Goal: Information Seeking & Learning: Check status

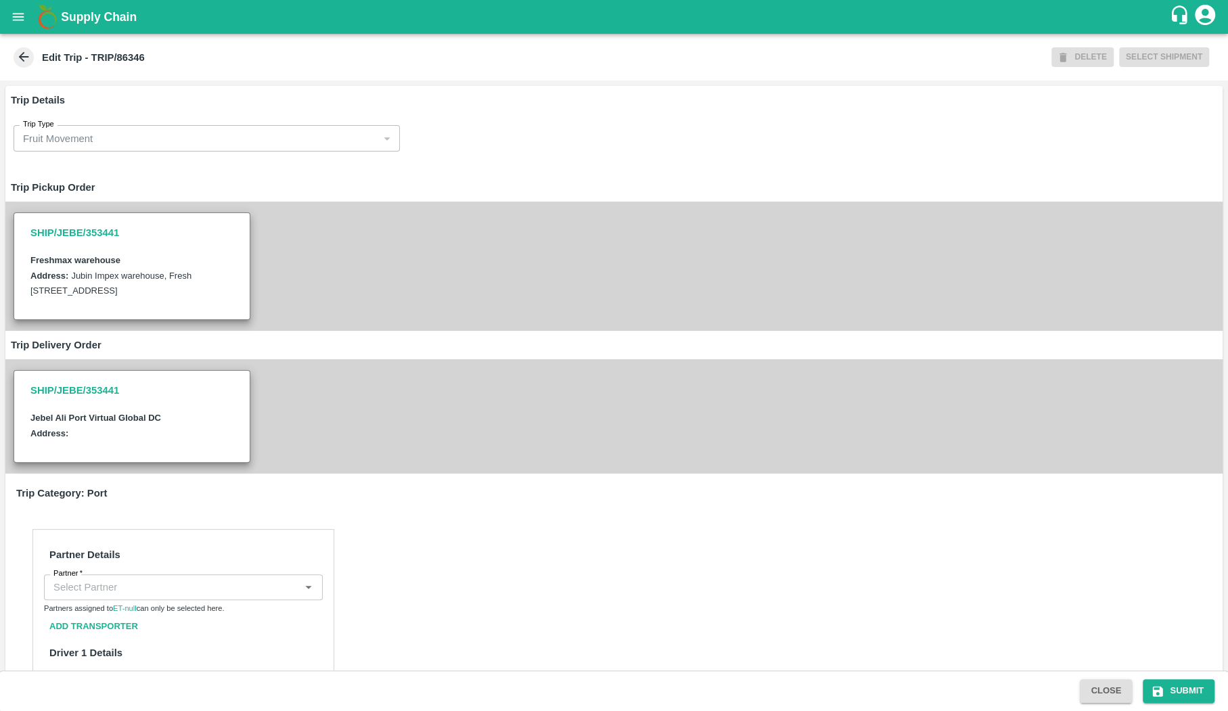
click at [443, 331] on div "SHIP/JEBE/353441 Freshmax warehouse Address: [STREET_ADDRESS]" at bounding box center [613, 266] width 1217 height 129
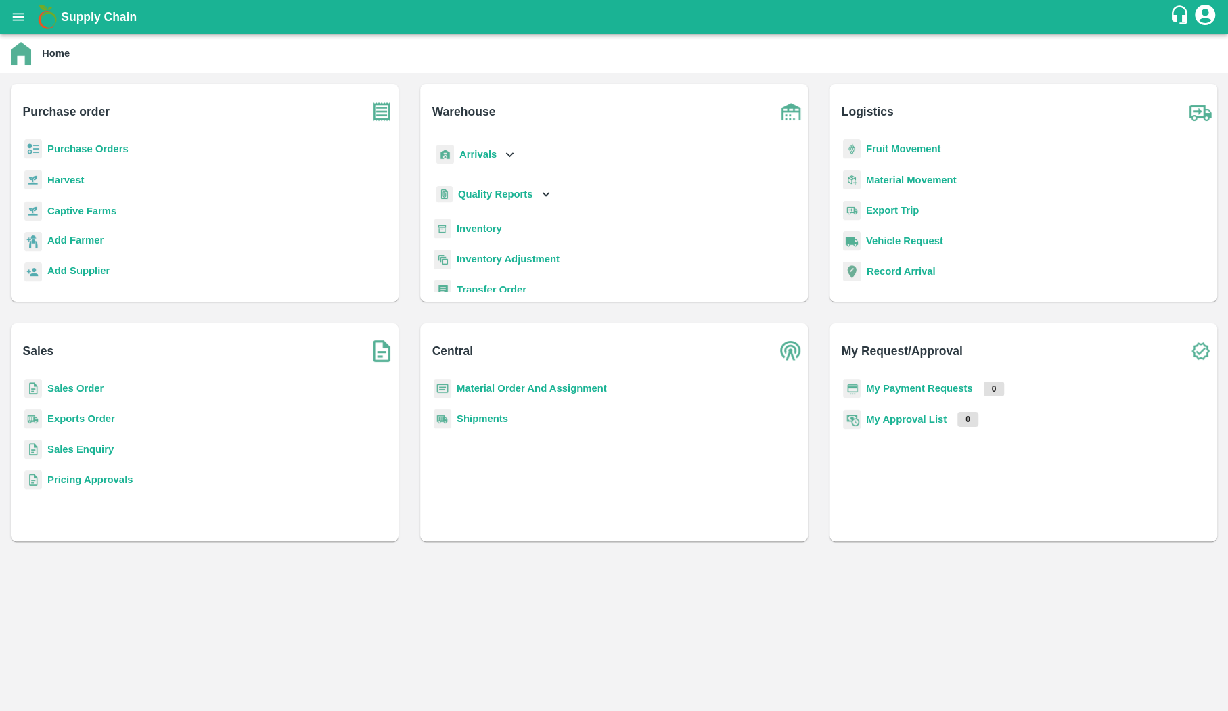
click at [101, 154] on p "Purchase Orders" at bounding box center [87, 148] width 81 height 15
click at [101, 149] on b "Purchase Orders" at bounding box center [87, 148] width 81 height 11
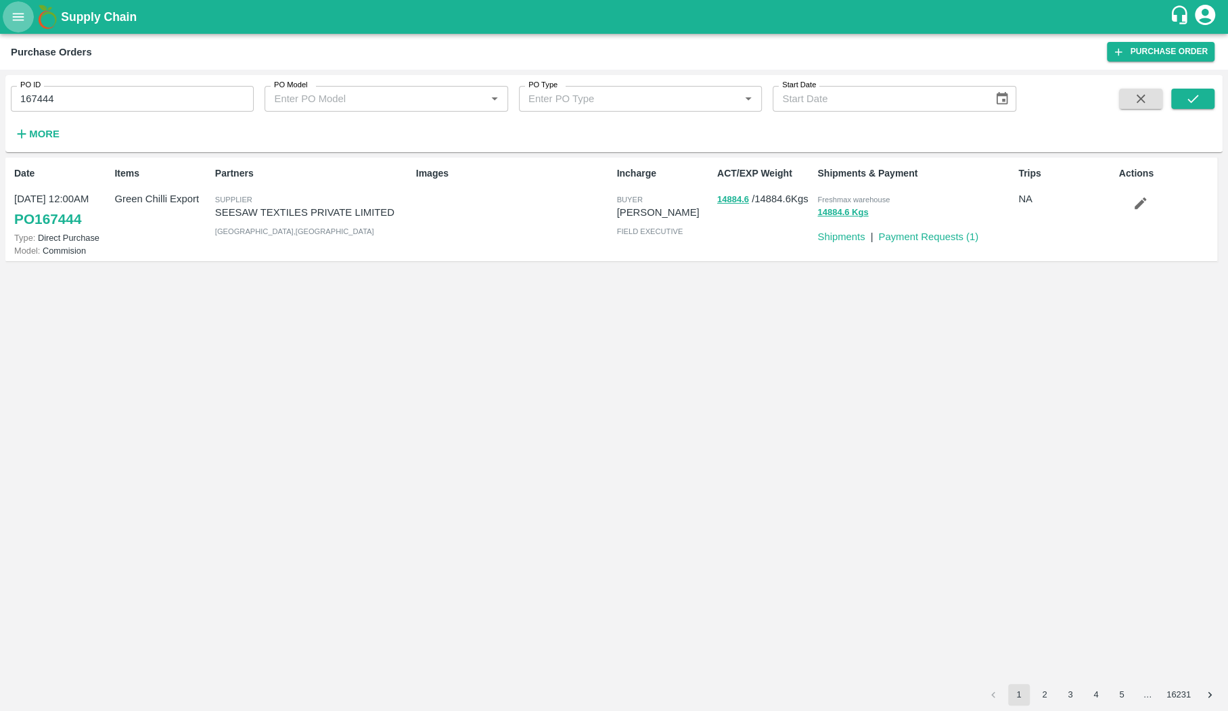
click at [20, 24] on button "open drawer" at bounding box center [18, 16] width 31 height 31
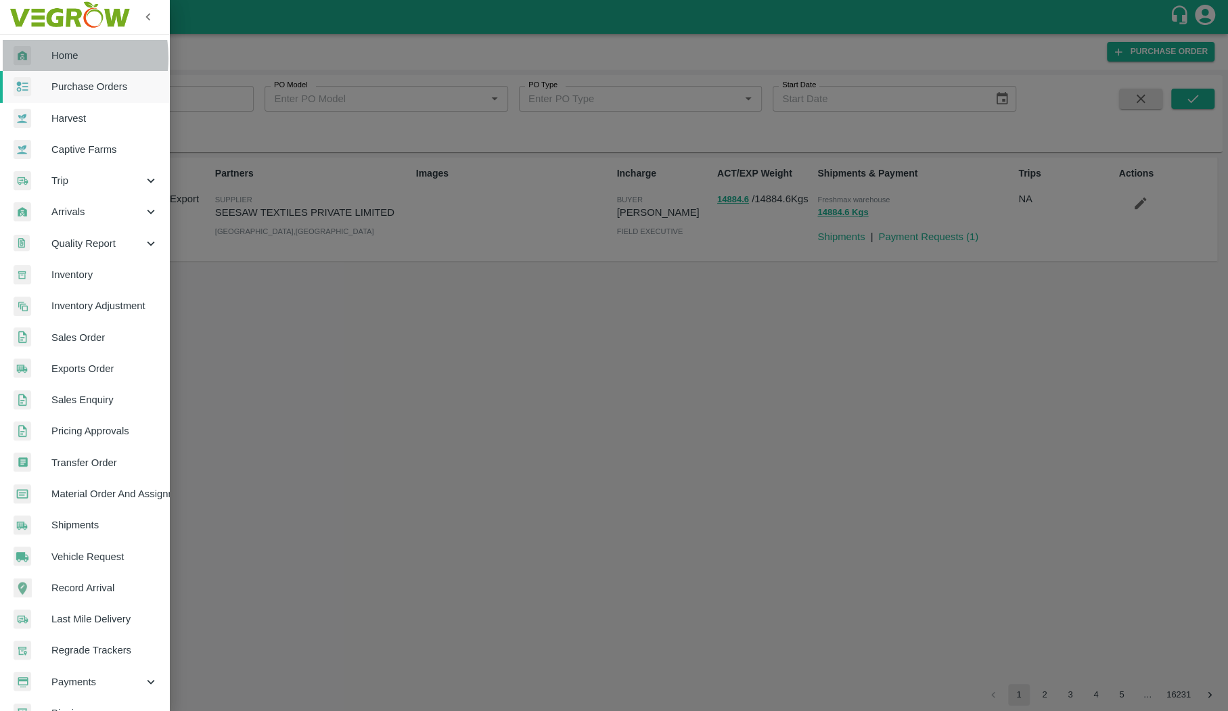
click at [30, 58] on img at bounding box center [23, 56] width 18 height 20
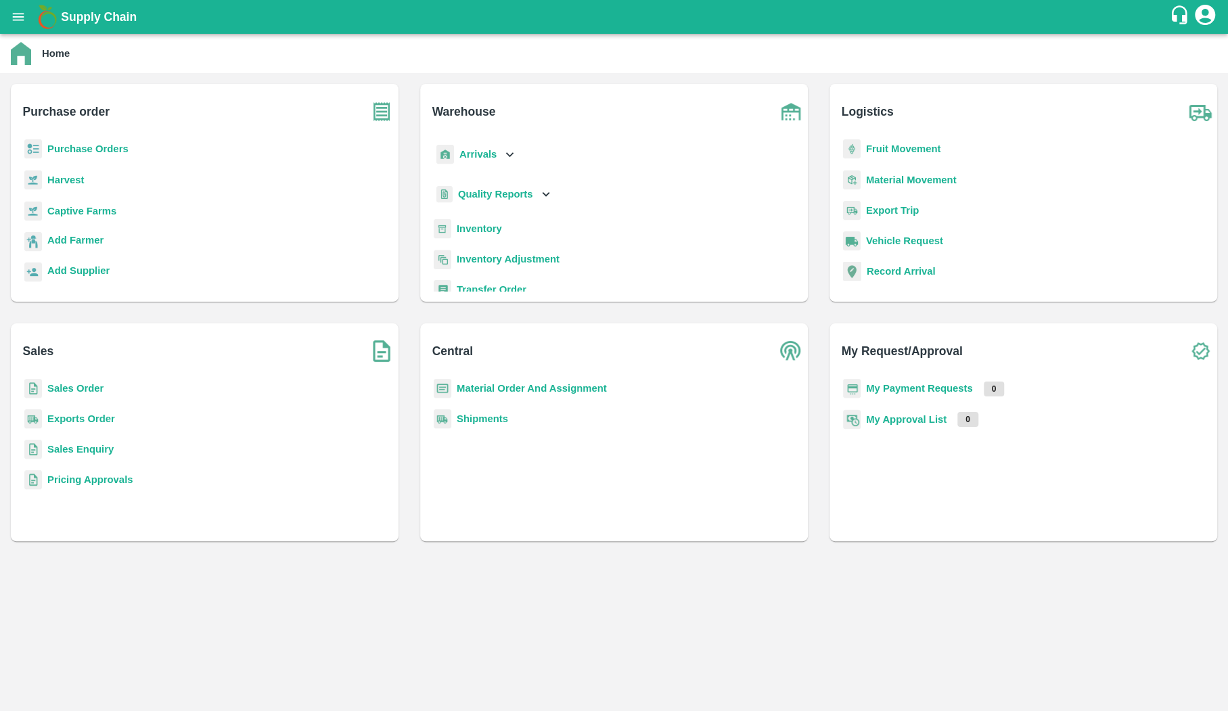
click at [104, 214] on b "Captive Farms" at bounding box center [81, 211] width 69 height 11
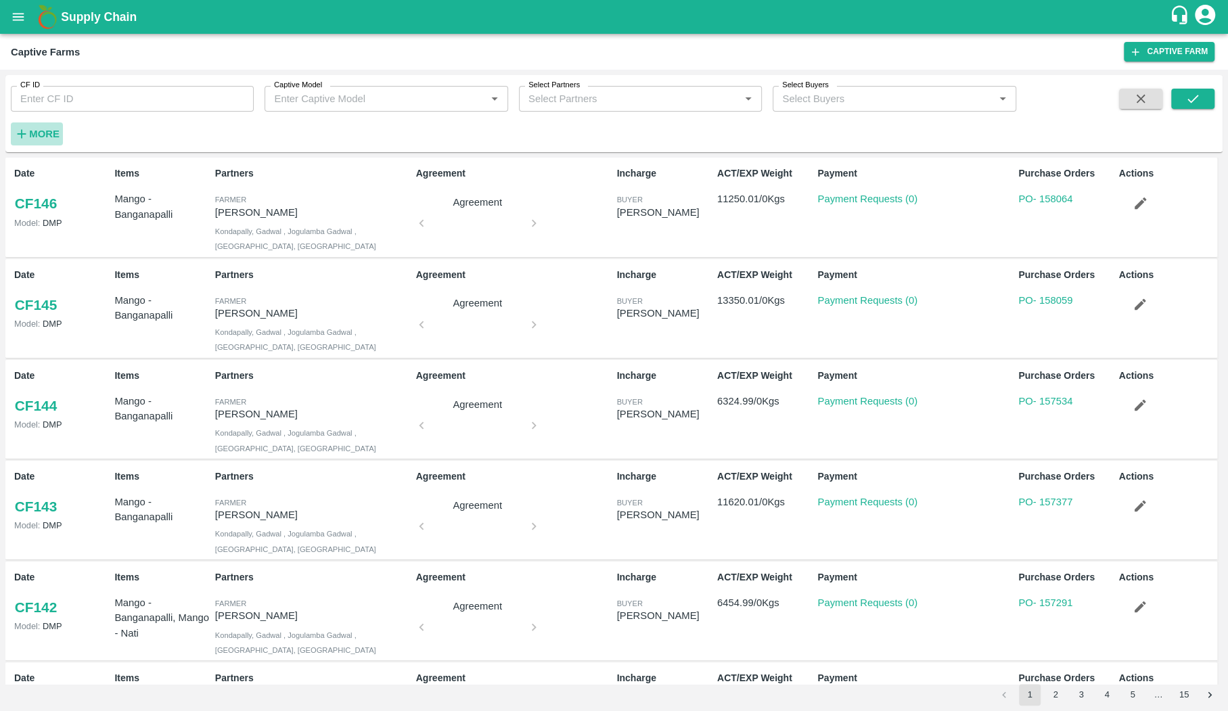
click at [52, 133] on strong "More" at bounding box center [44, 134] width 30 height 11
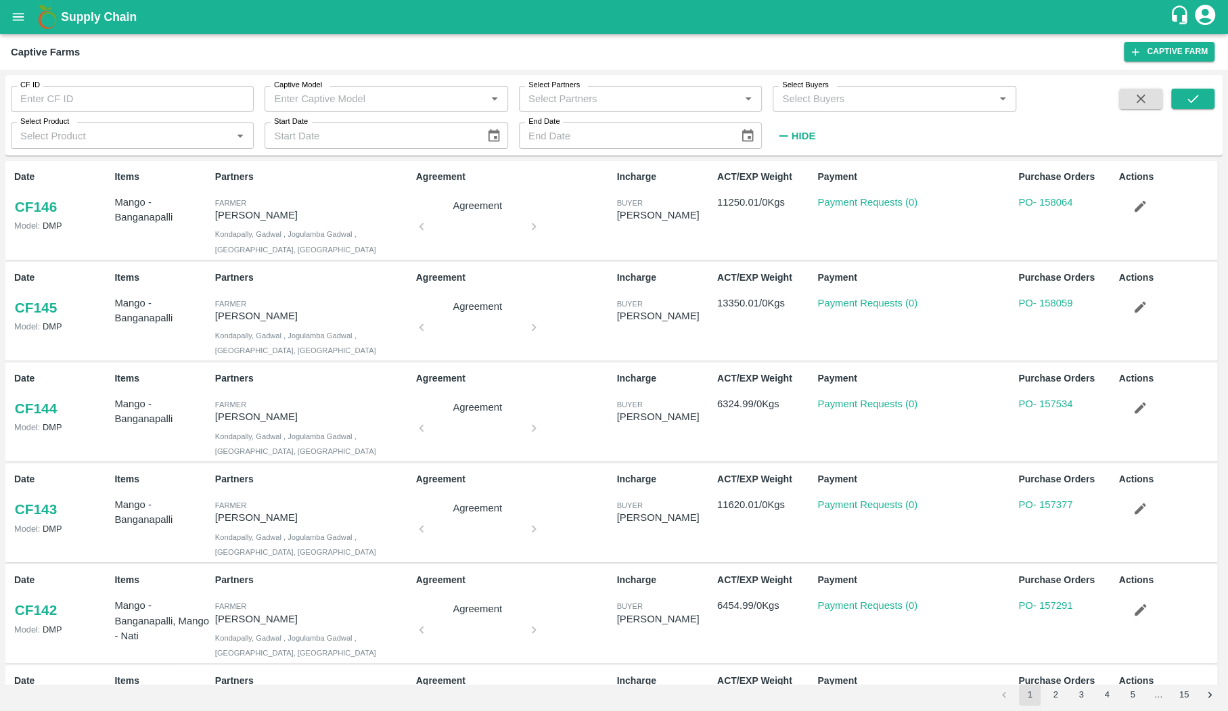
click at [23, 18] on icon "open drawer" at bounding box center [18, 16] width 15 height 15
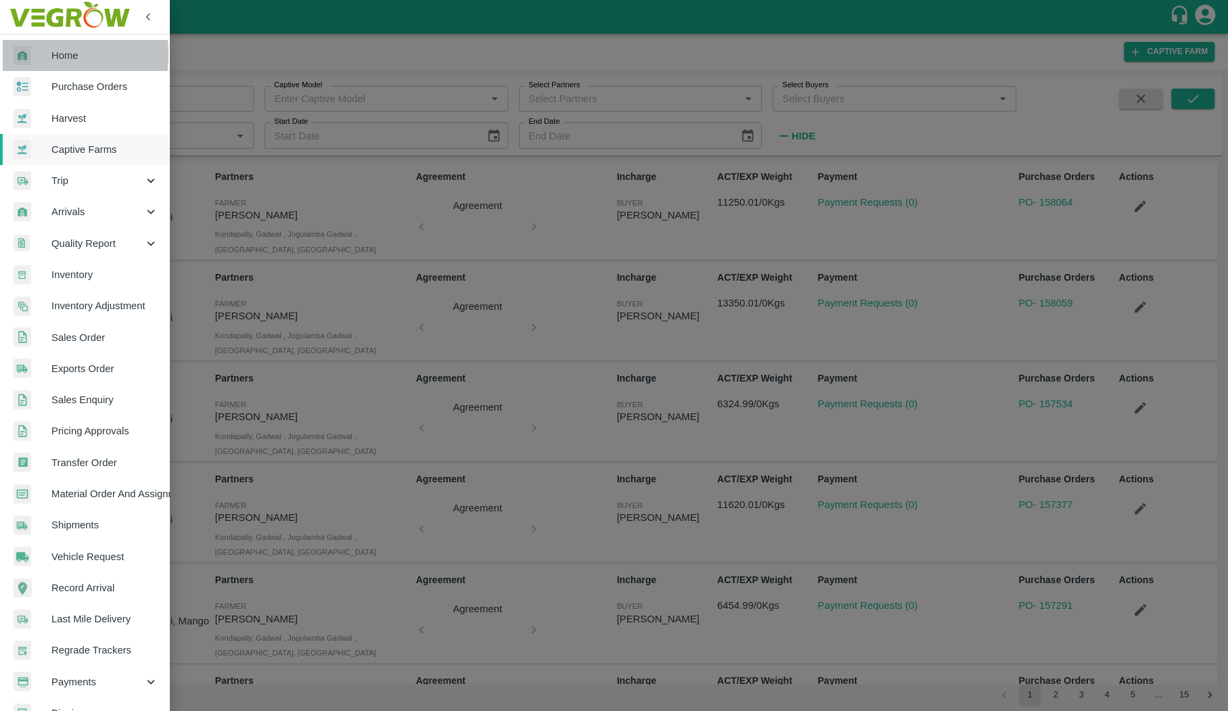
click at [28, 54] on img at bounding box center [23, 56] width 18 height 20
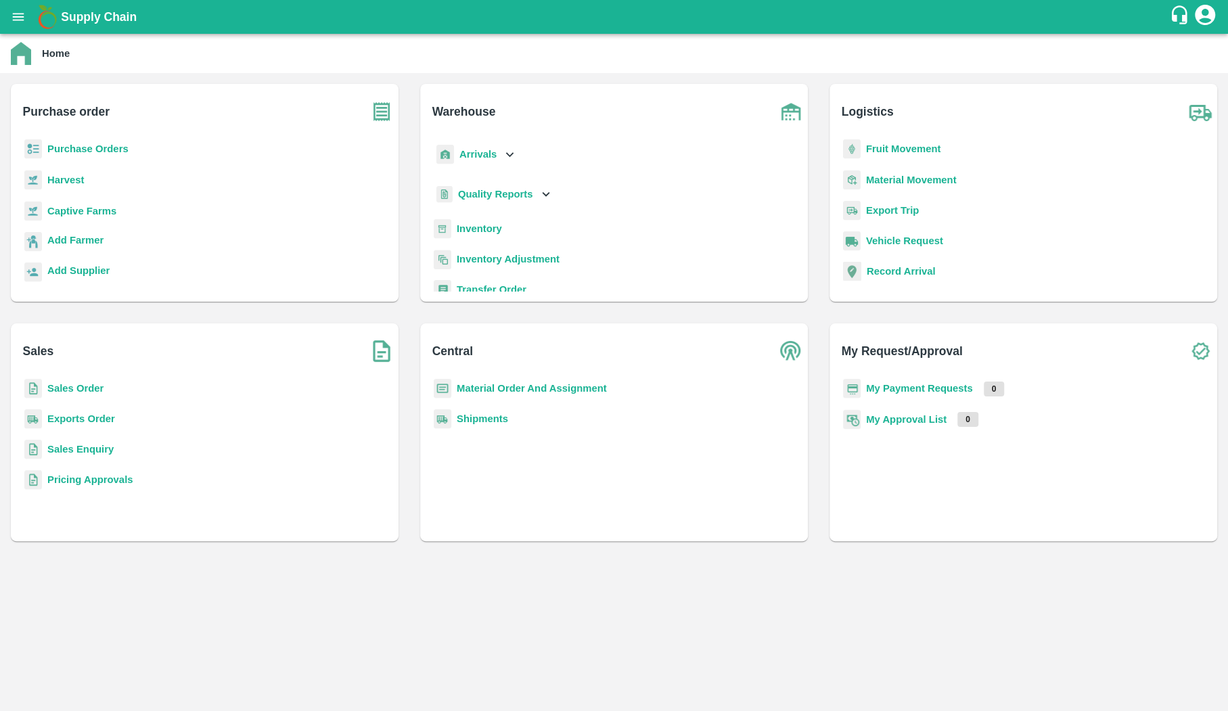
click at [100, 144] on b "Purchase Orders" at bounding box center [87, 148] width 81 height 11
click at [100, 147] on b "Purchase Orders" at bounding box center [87, 148] width 81 height 11
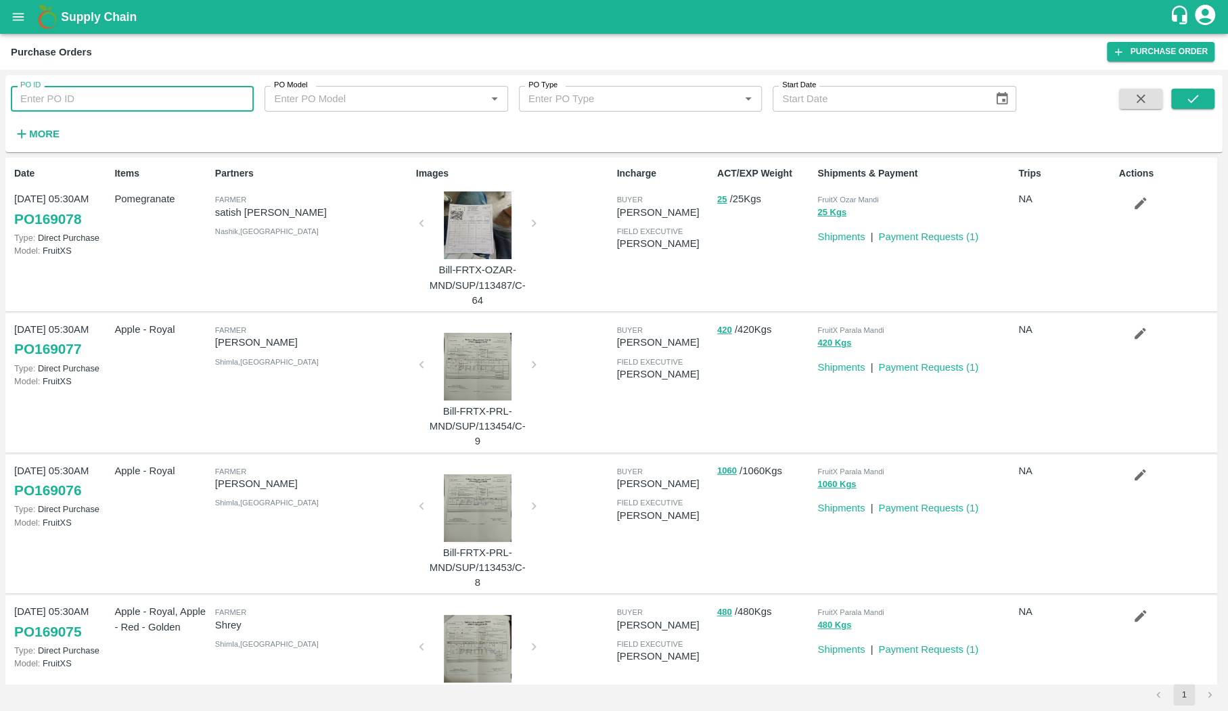
click at [114, 105] on input "PO ID" at bounding box center [132, 99] width 243 height 26
click at [25, 20] on icon "open drawer" at bounding box center [18, 16] width 15 height 15
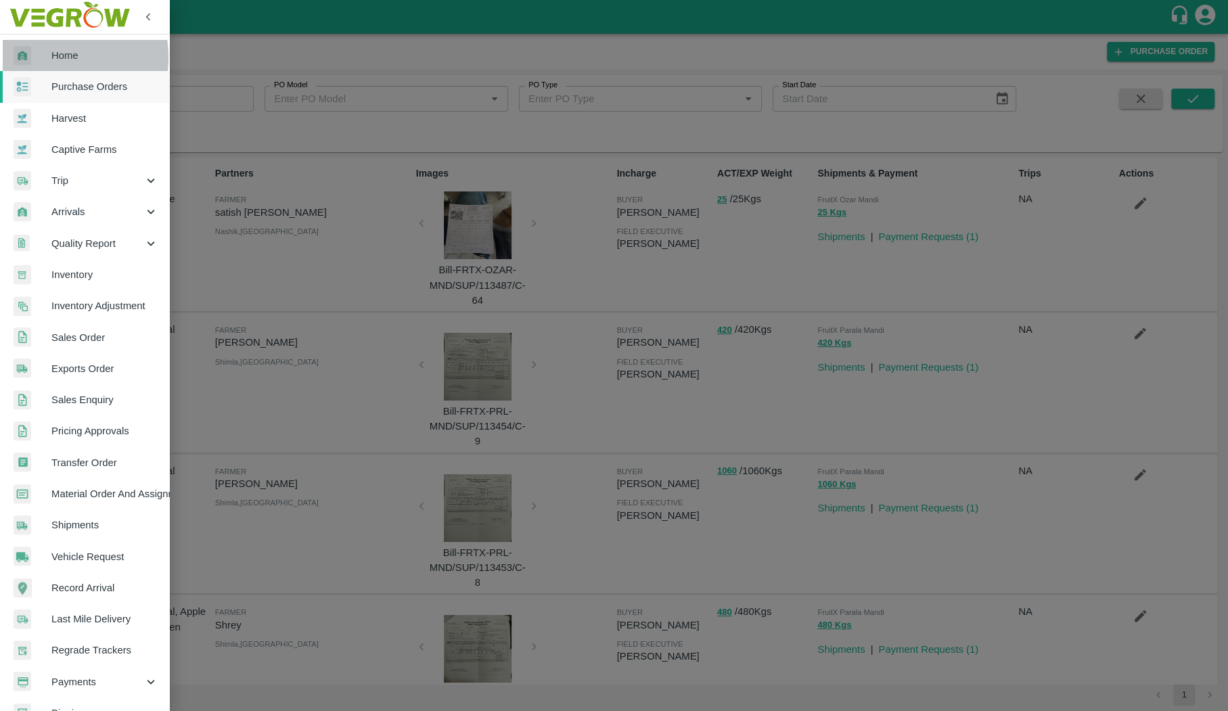
click at [34, 57] on div at bounding box center [33, 56] width 38 height 20
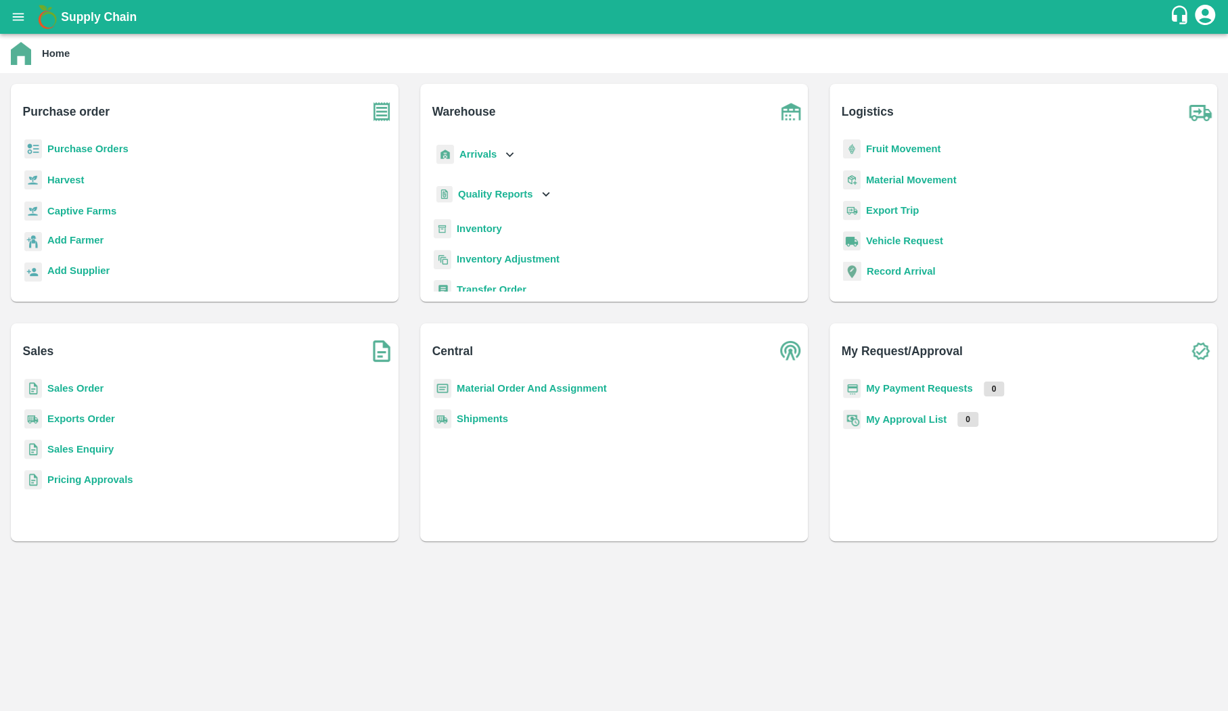
click at [87, 216] on p "Captive Farms" at bounding box center [81, 211] width 69 height 15
click at [87, 215] on b "Captive Farms" at bounding box center [81, 211] width 69 height 11
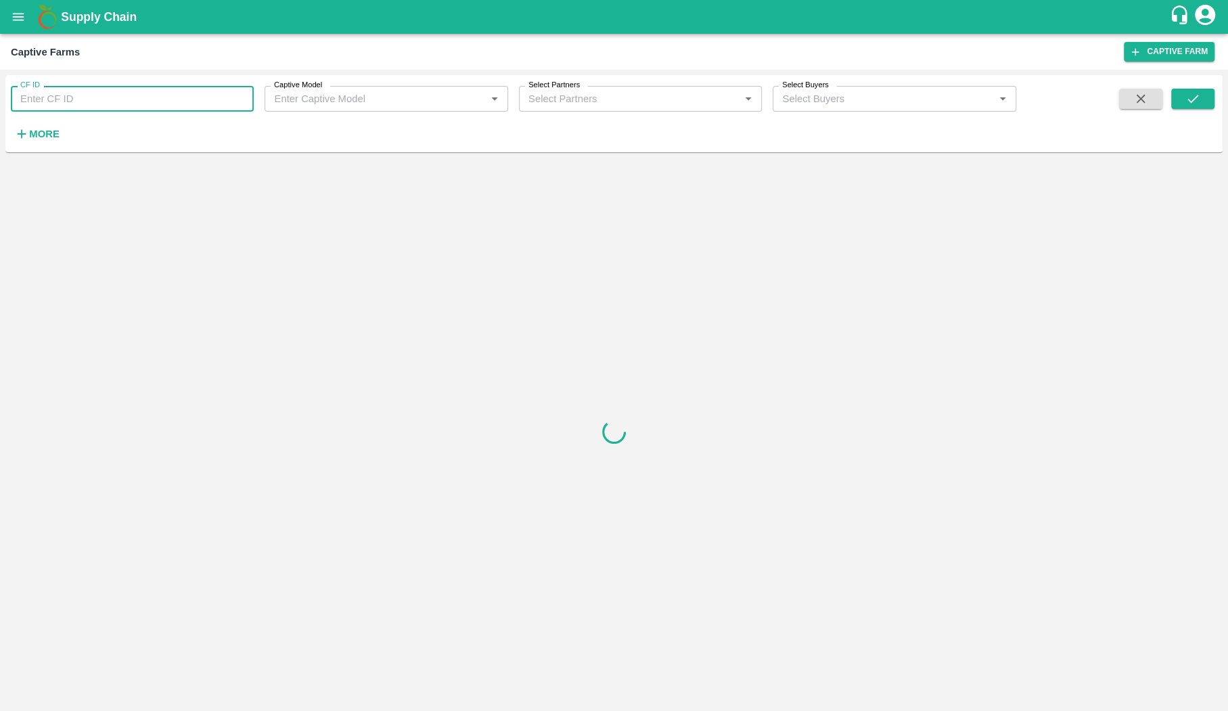
click at [97, 92] on input "CF ID" at bounding box center [132, 99] width 243 height 26
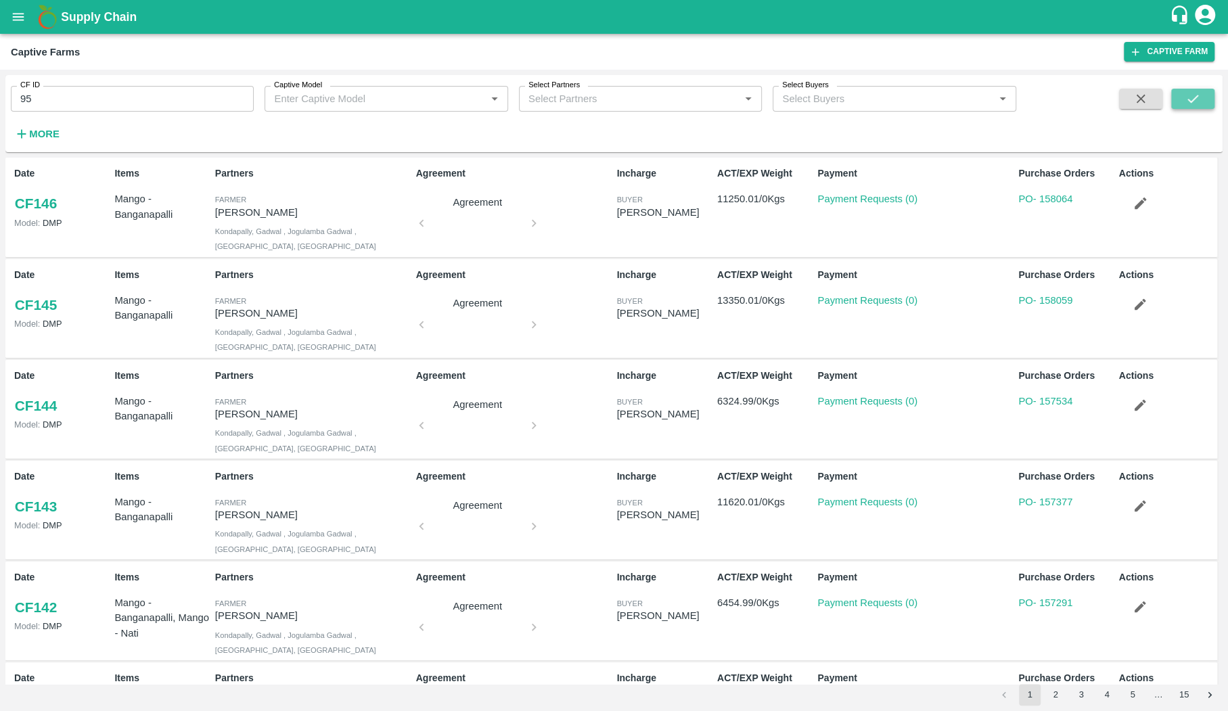
click at [1180, 98] on button "submit" at bounding box center [1192, 99] width 43 height 20
click at [1199, 87] on div "CF ID 95 CF ID Captive Model Captive Model   * Select Partners Select Partners …" at bounding box center [613, 113] width 1217 height 66
click at [1196, 97] on icon "submit" at bounding box center [1192, 99] width 11 height 8
click at [106, 102] on input "95" at bounding box center [132, 99] width 243 height 26
type input "95"
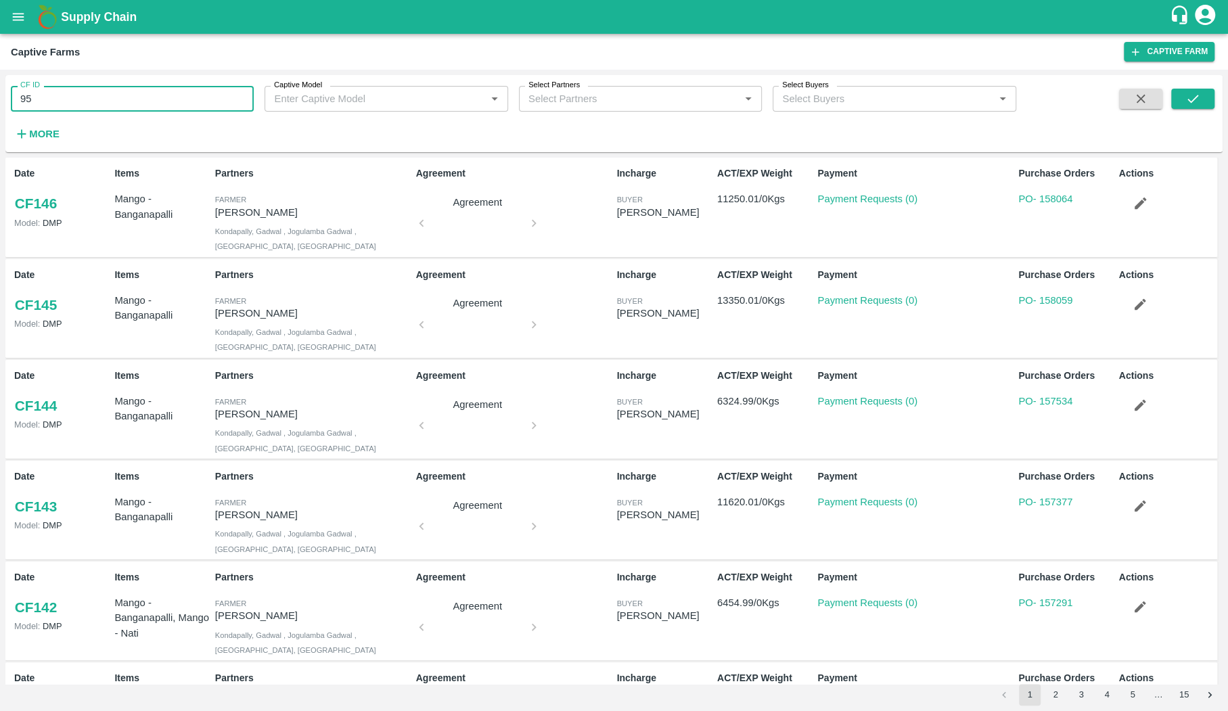
click at [1187, 87] on div "CF ID 95 CF ID Captive Model Captive Model   * Select Partners Select Partners …" at bounding box center [613, 113] width 1217 height 66
click at [1187, 97] on icon "submit" at bounding box center [1192, 98] width 15 height 15
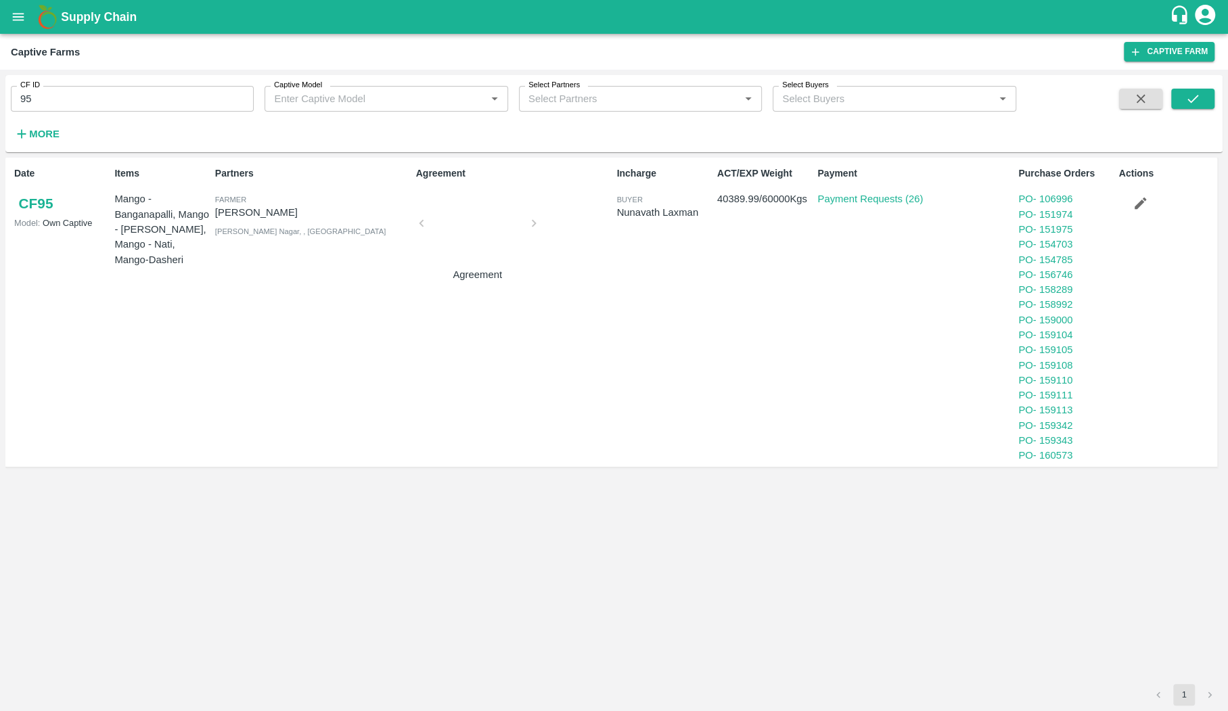
click at [43, 200] on link "CF 95" at bounding box center [35, 203] width 43 height 24
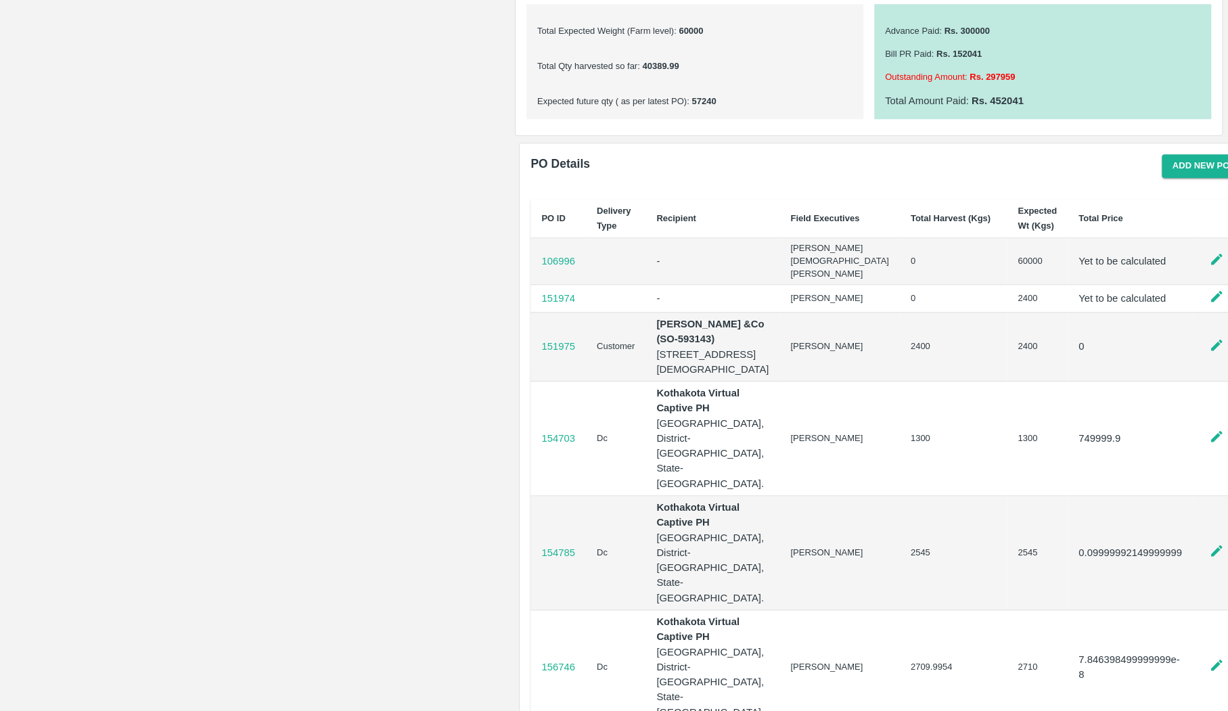
scroll to position [686, 0]
click at [559, 353] on p "151975" at bounding box center [558, 345] width 34 height 15
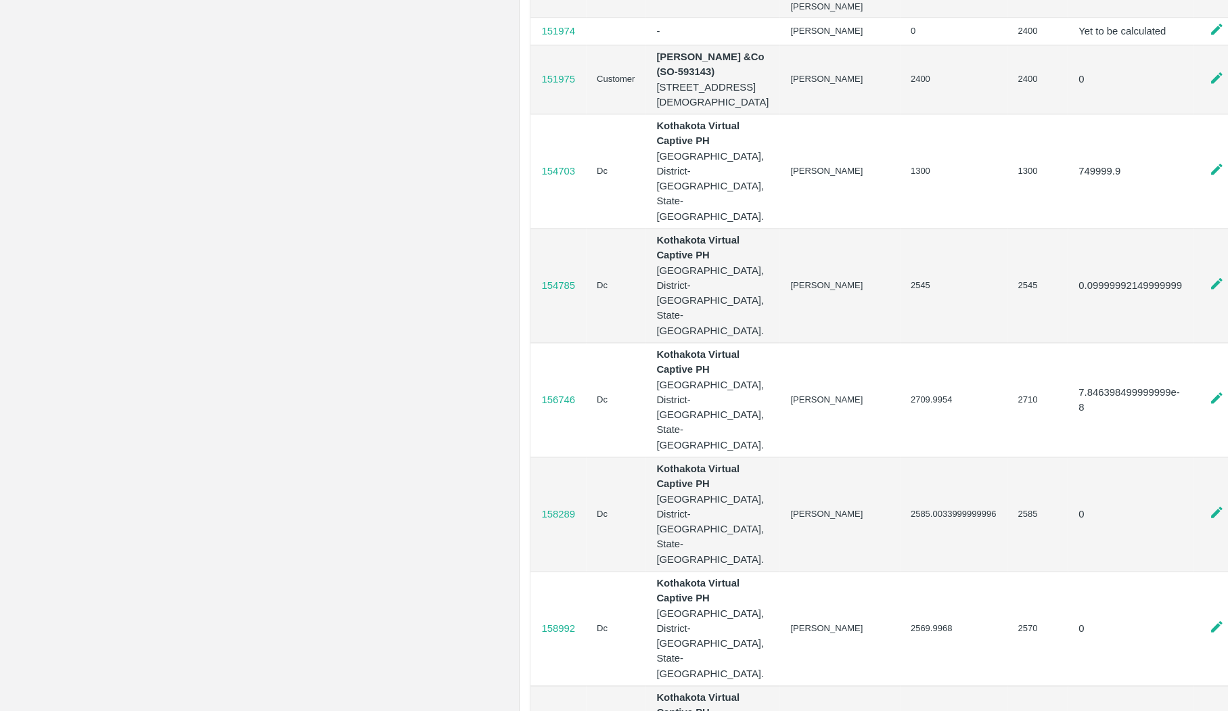
scroll to position [948, 0]
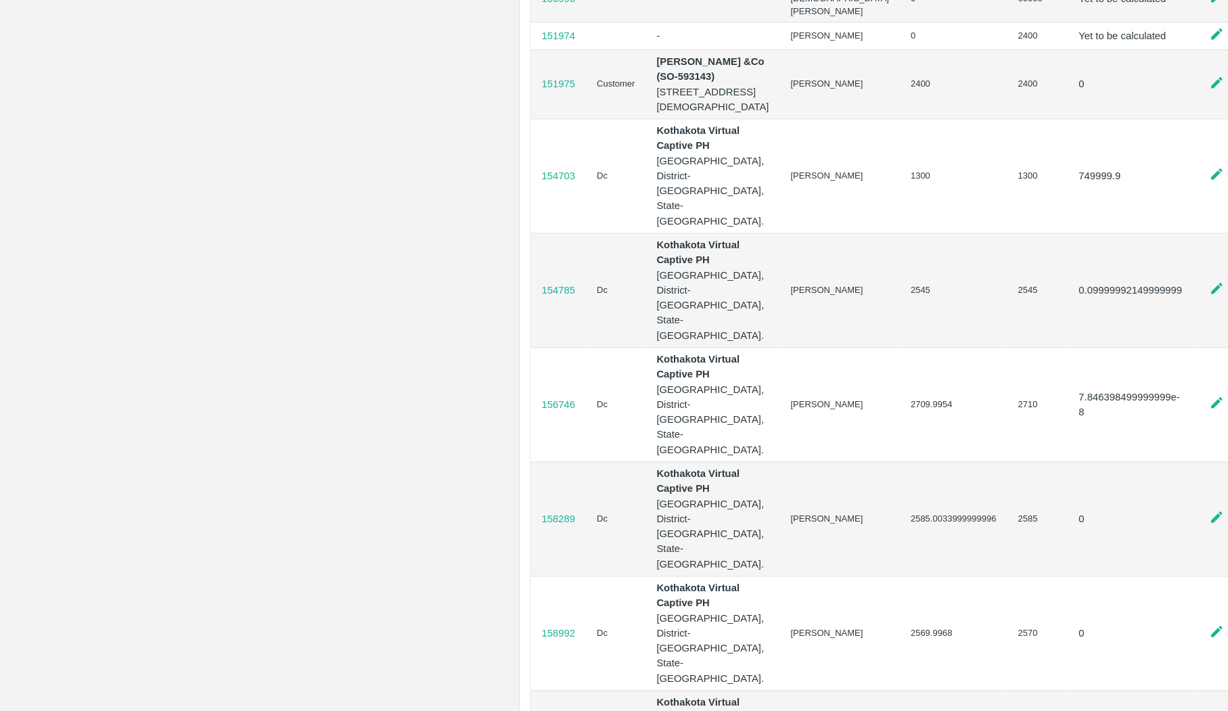
click at [1209, 181] on icon at bounding box center [1216, 173] width 15 height 15
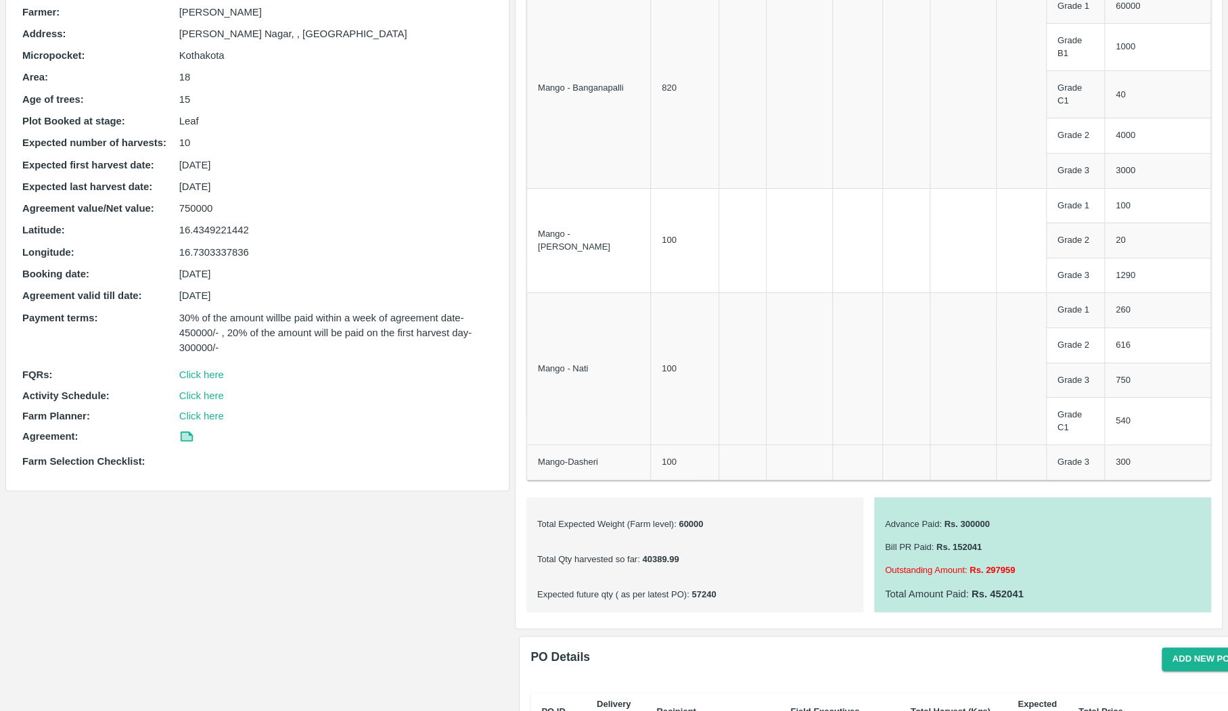
scroll to position [0, 0]
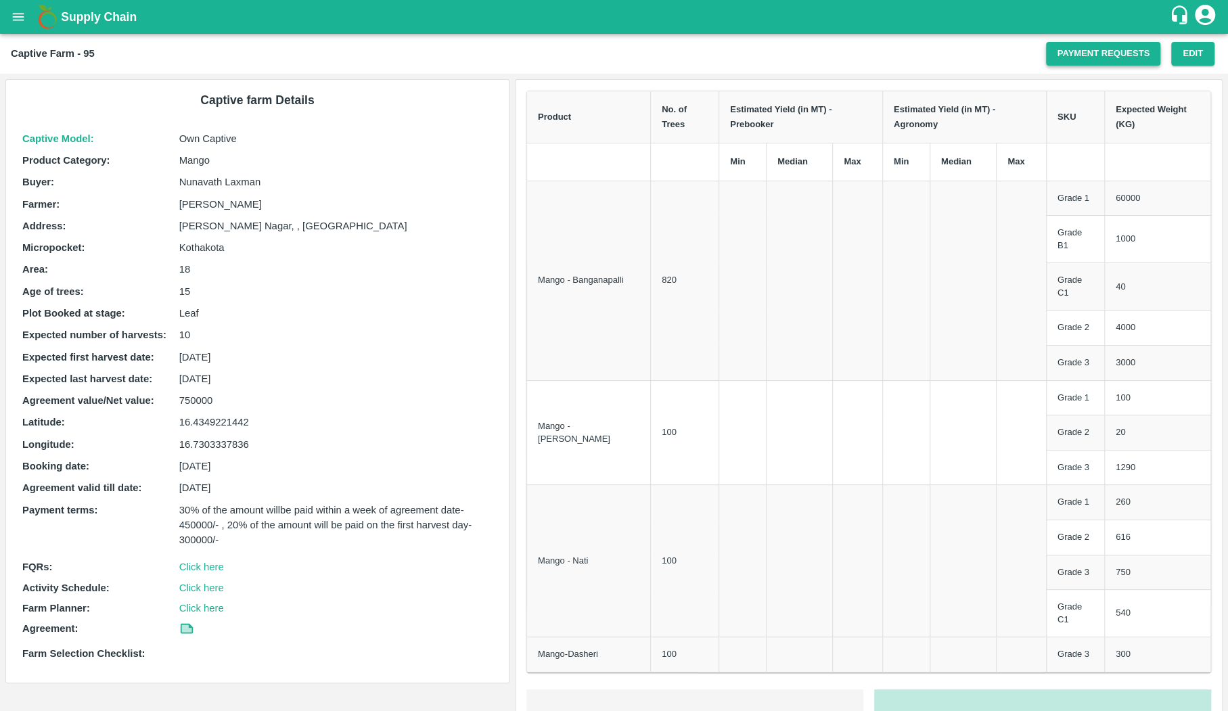
click at [1126, 49] on link "Payment Requests" at bounding box center [1103, 54] width 114 height 24
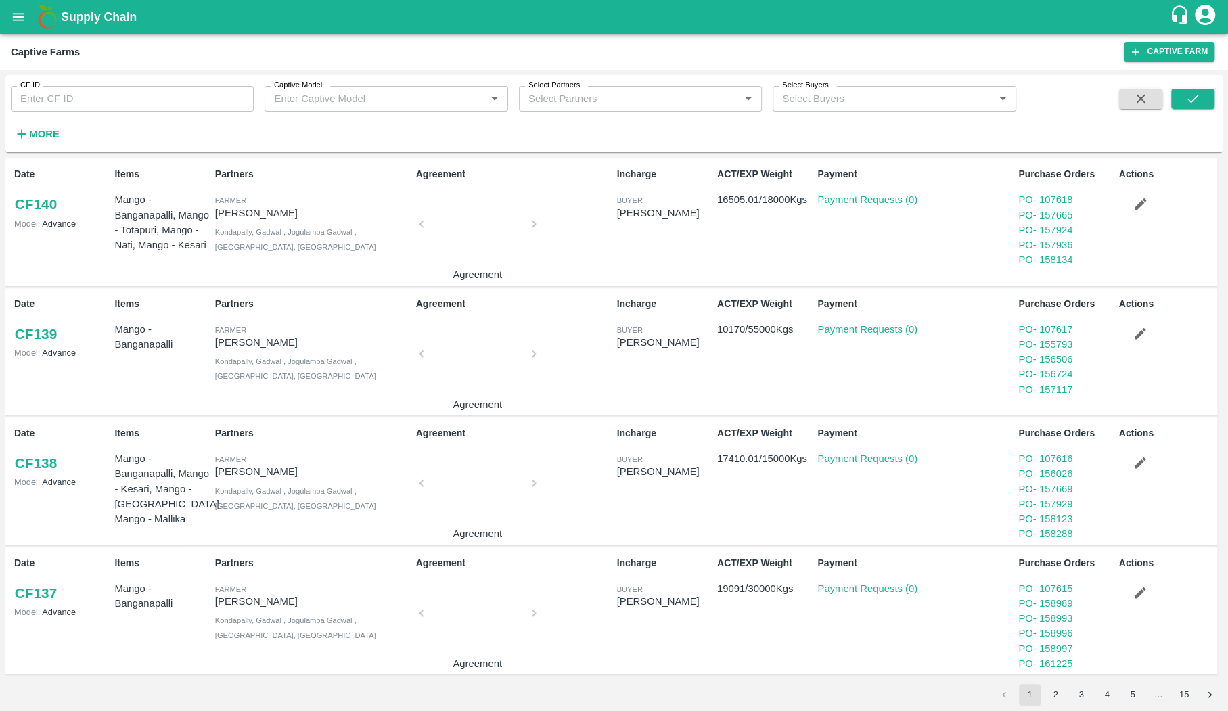
scroll to position [606, 0]
click at [1056, 693] on button "2" at bounding box center [1055, 695] width 22 height 22
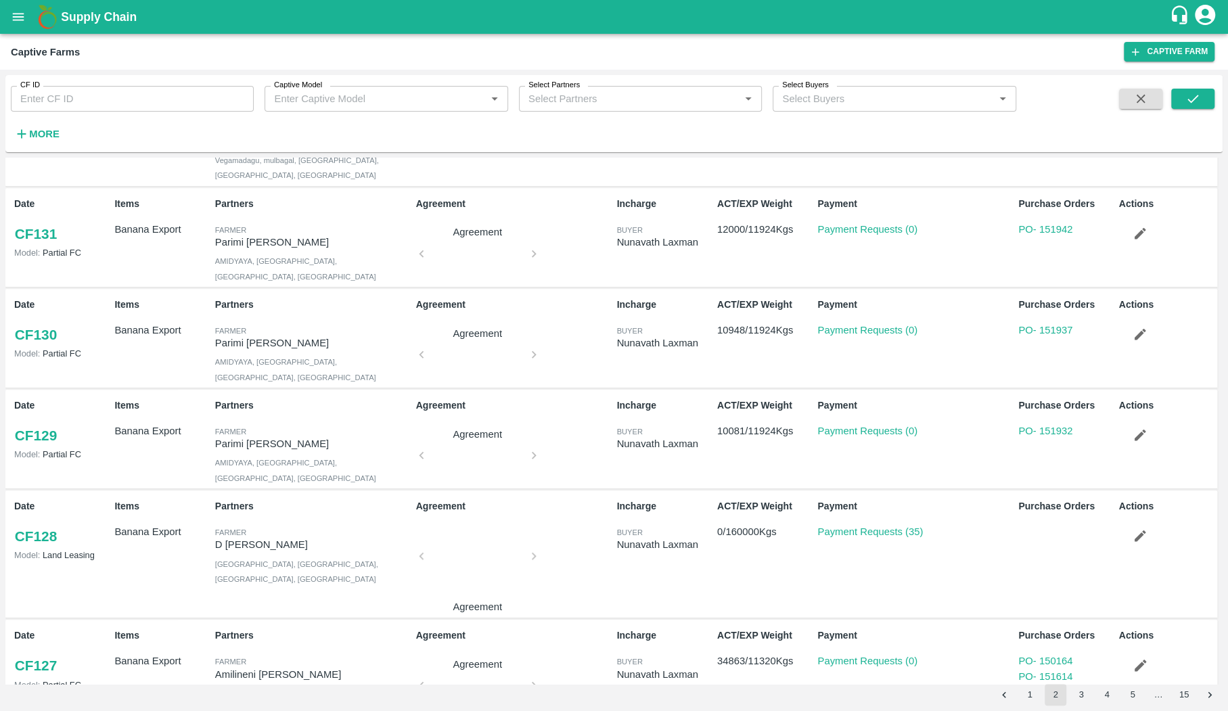
scroll to position [500, 0]
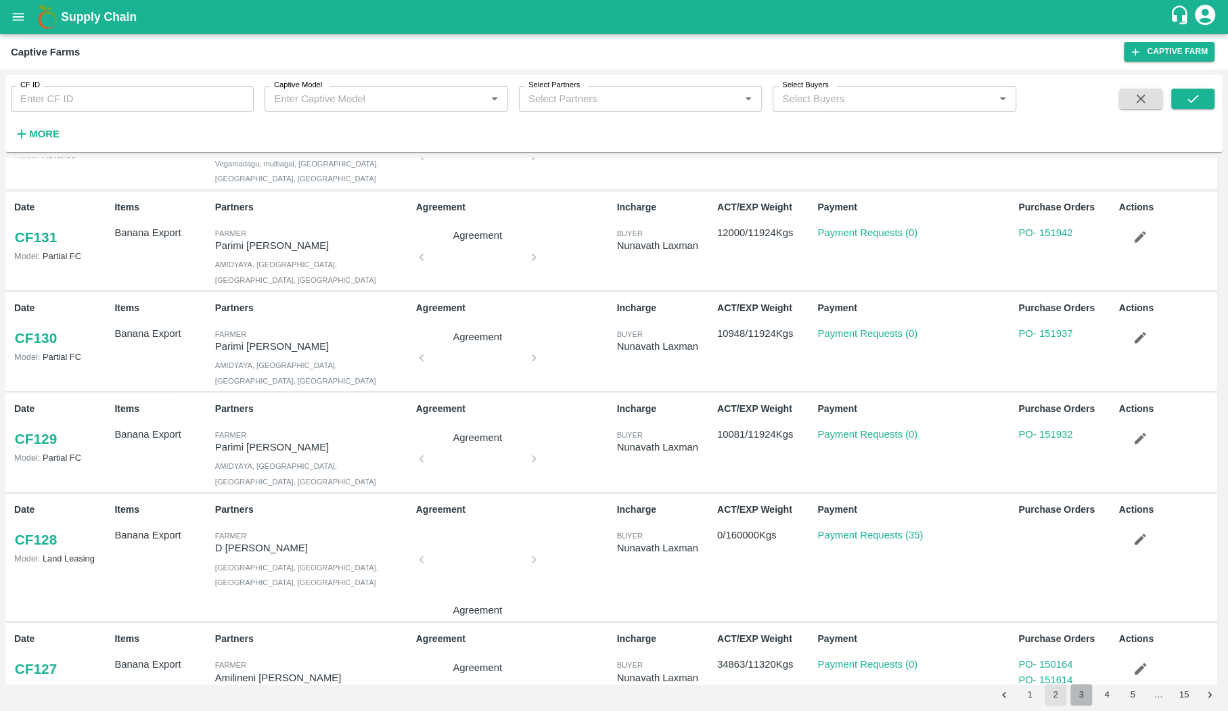
click at [1082, 697] on button "3" at bounding box center [1081, 695] width 22 height 22
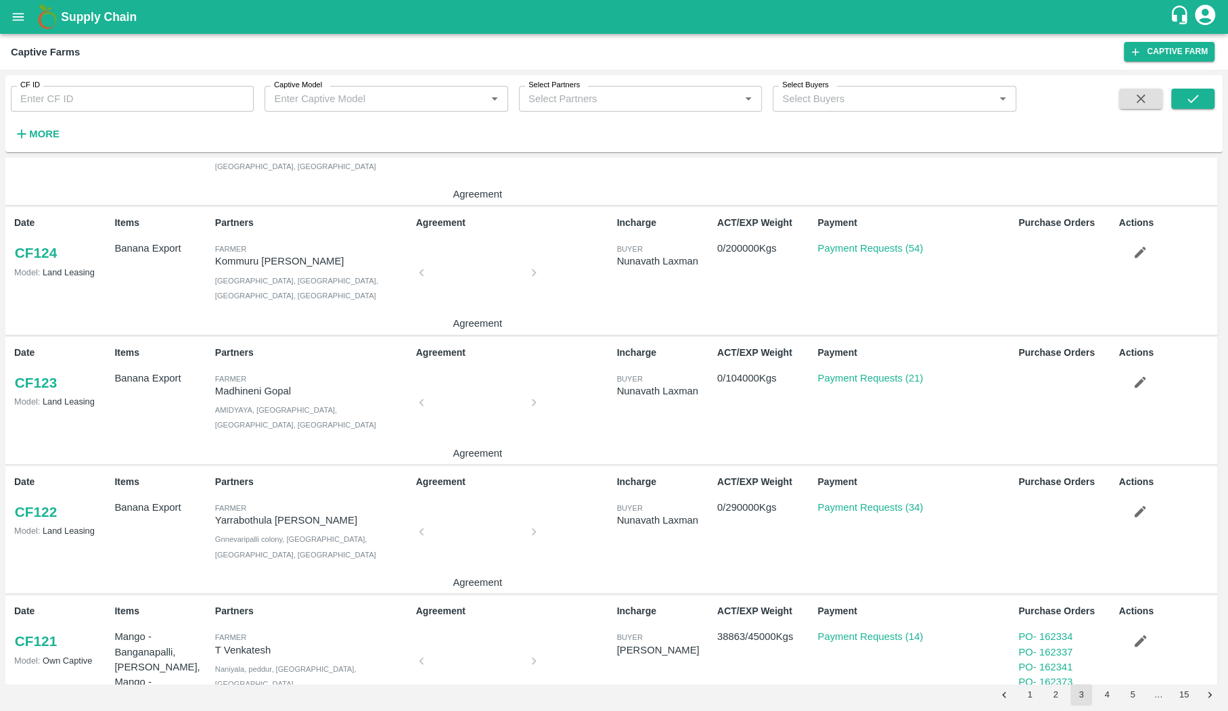
scroll to position [0, 0]
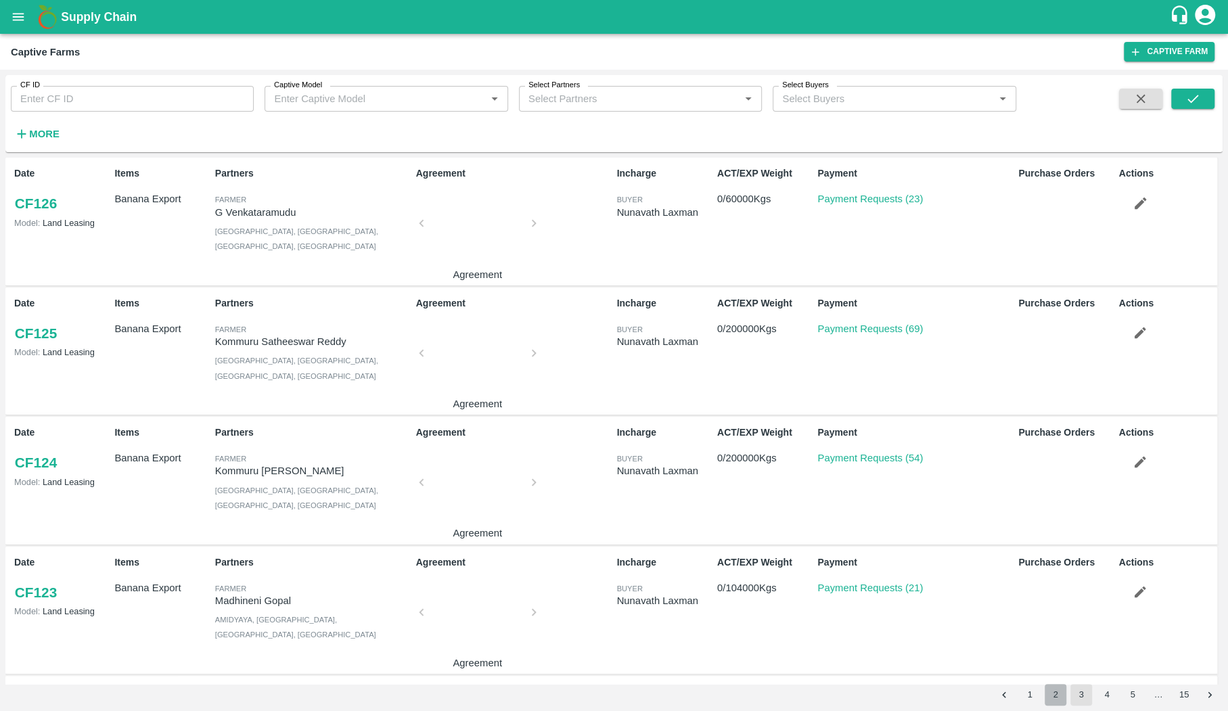
click at [1053, 699] on button "2" at bounding box center [1055, 695] width 22 height 22
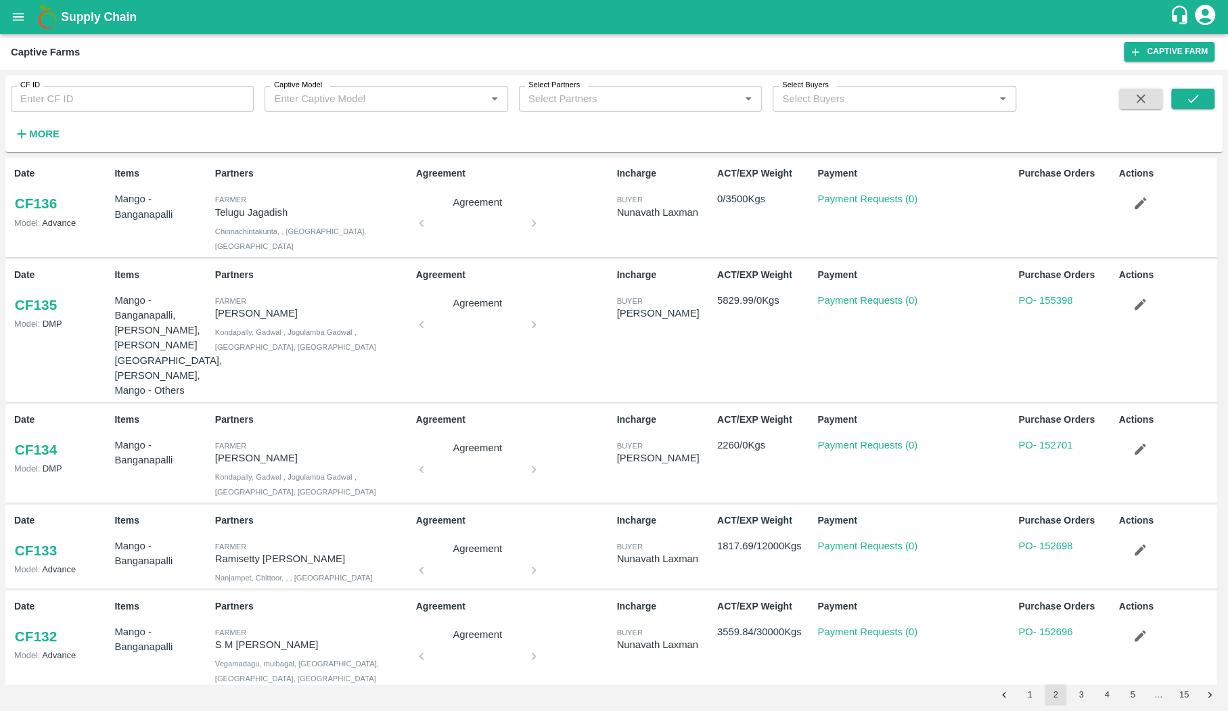
click at [1030, 698] on button "1" at bounding box center [1030, 695] width 22 height 22
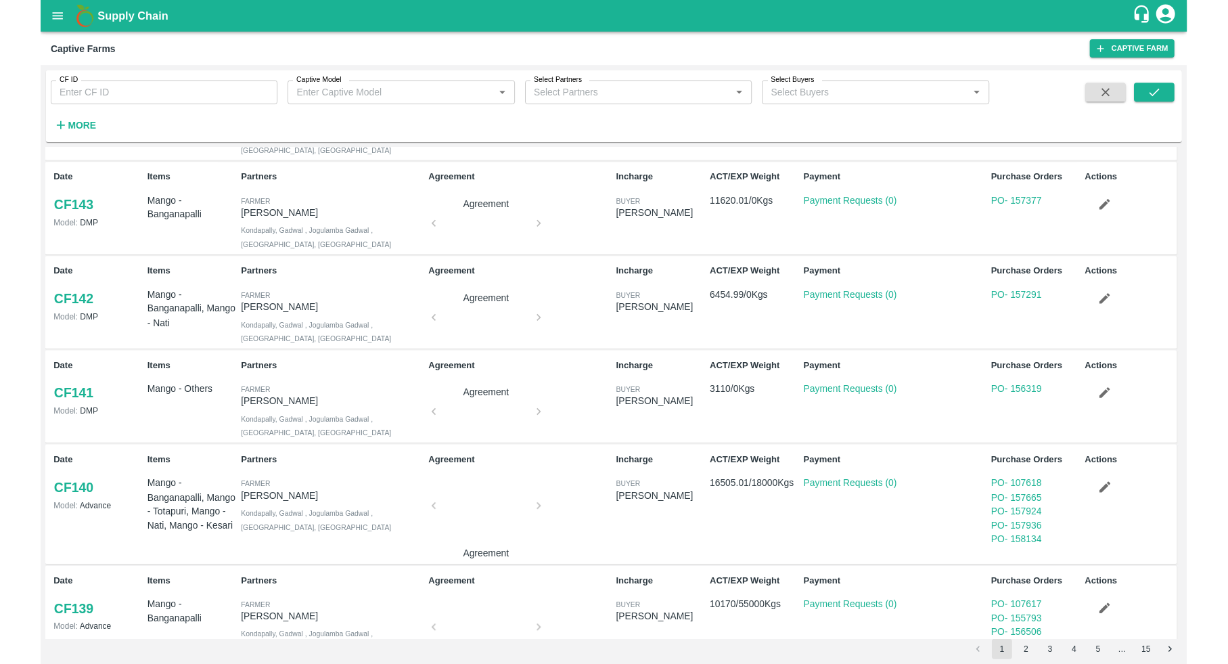
scroll to position [606, 0]
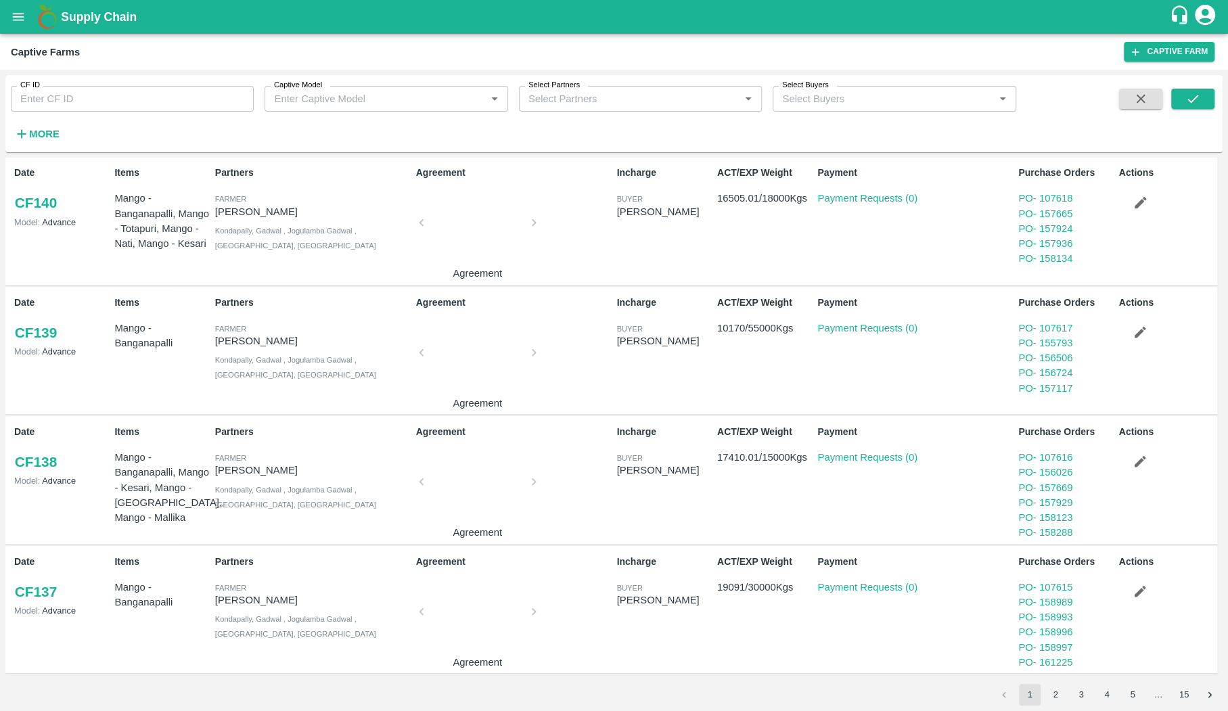
click at [29, 461] on link "CF 138" at bounding box center [35, 462] width 43 height 24
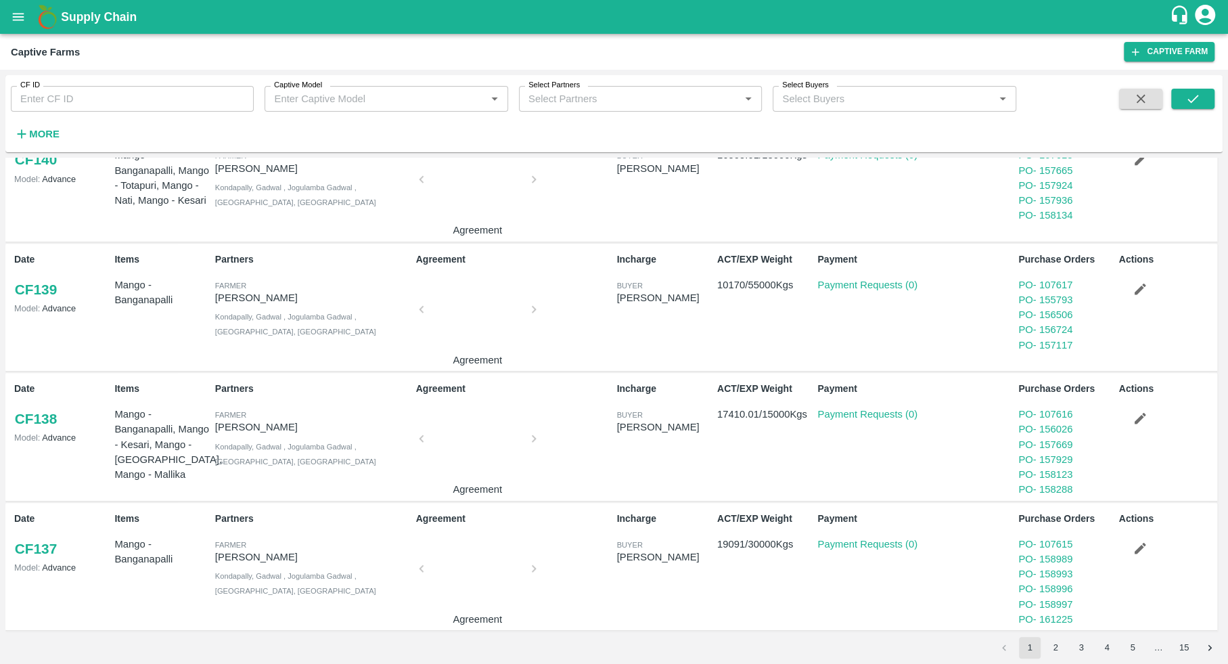
scroll to position [653, 0]
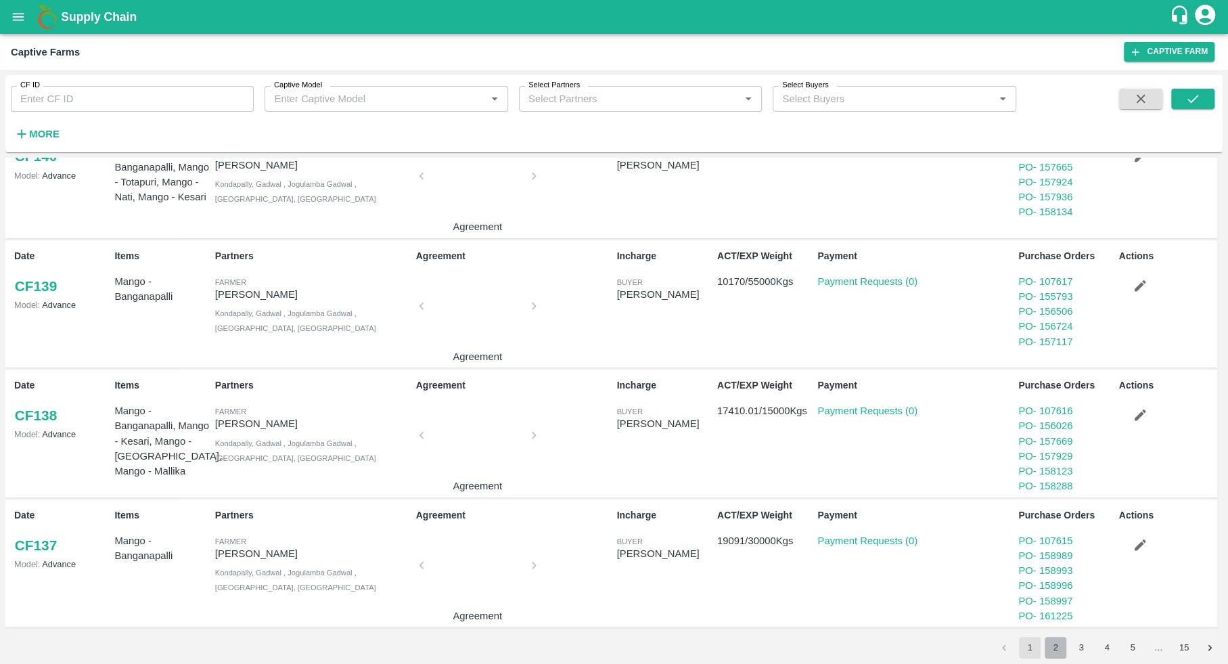
click at [1054, 653] on button "2" at bounding box center [1055, 647] width 22 height 22
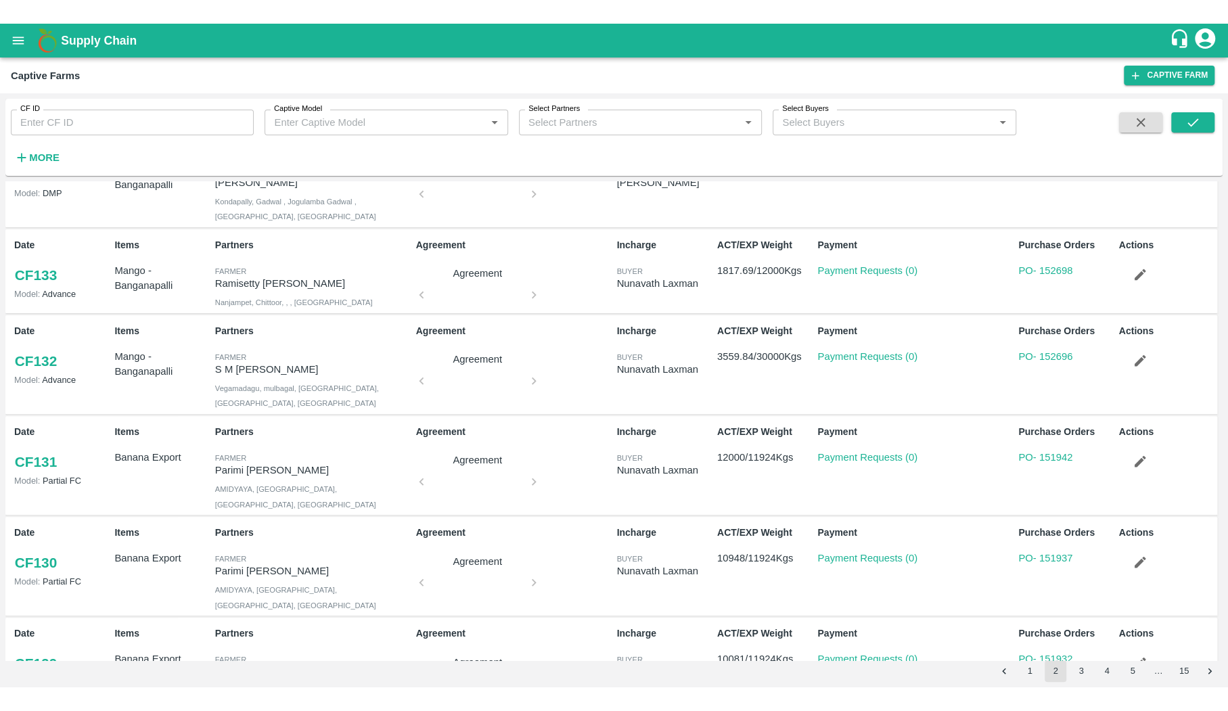
scroll to position [551, 0]
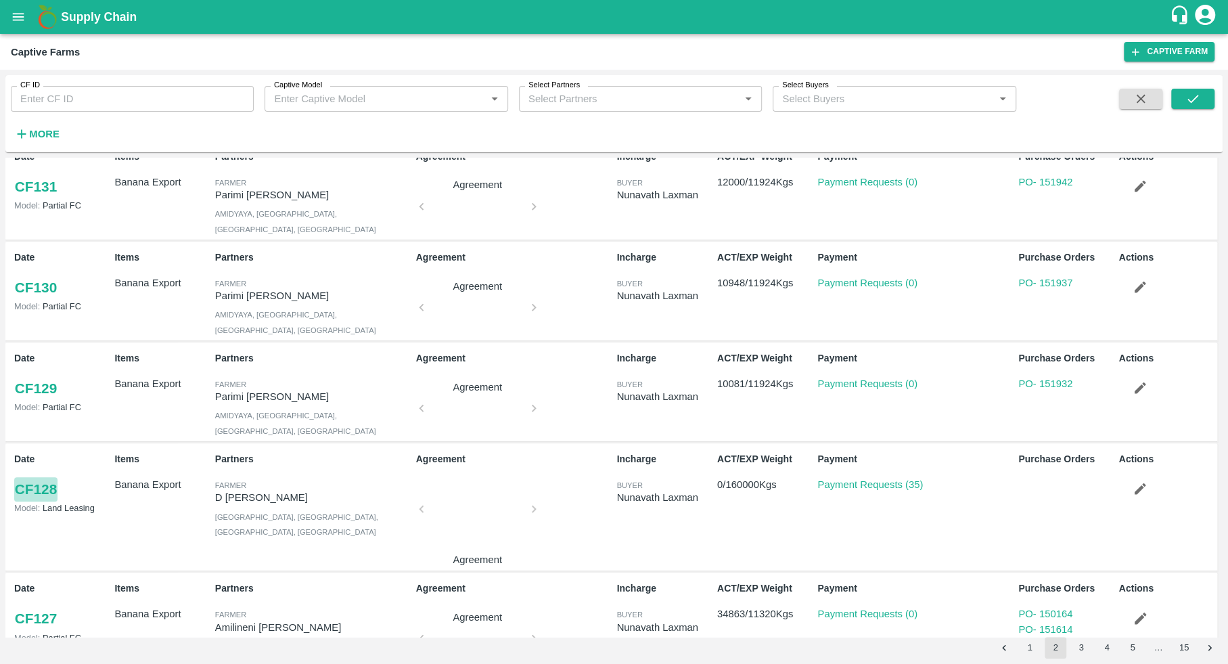
click at [56, 477] on link "CF 128" at bounding box center [35, 489] width 43 height 24
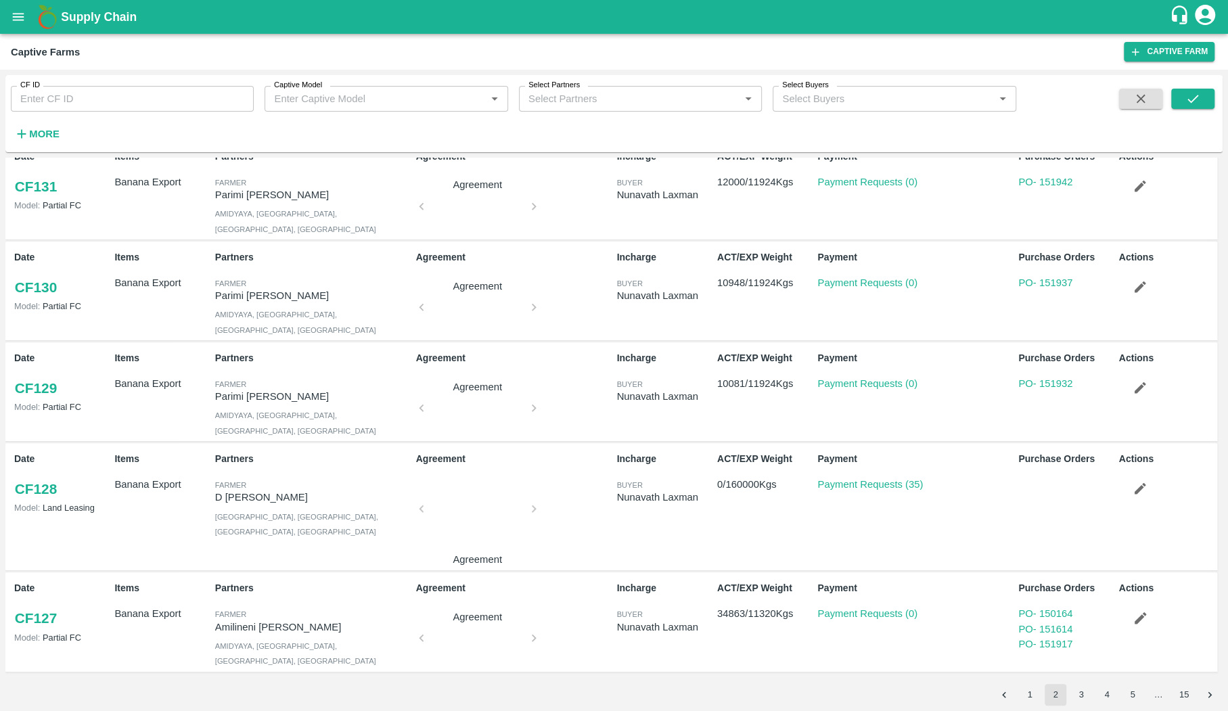
scroll to position [503, 0]
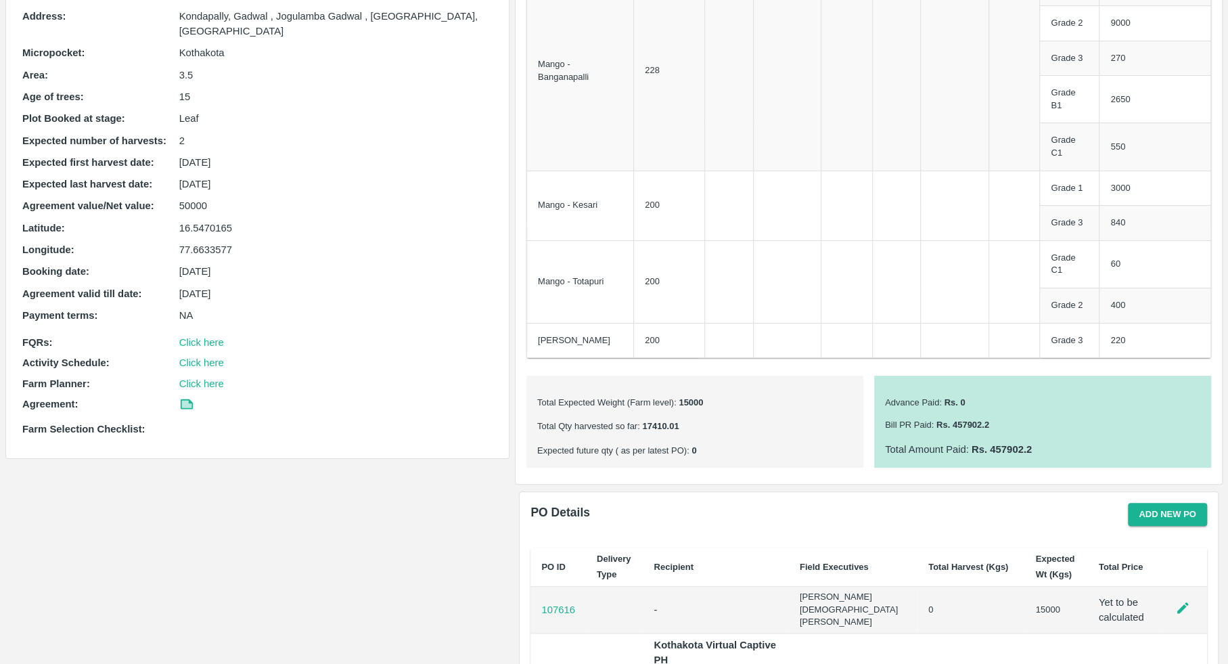
scroll to position [241, 0]
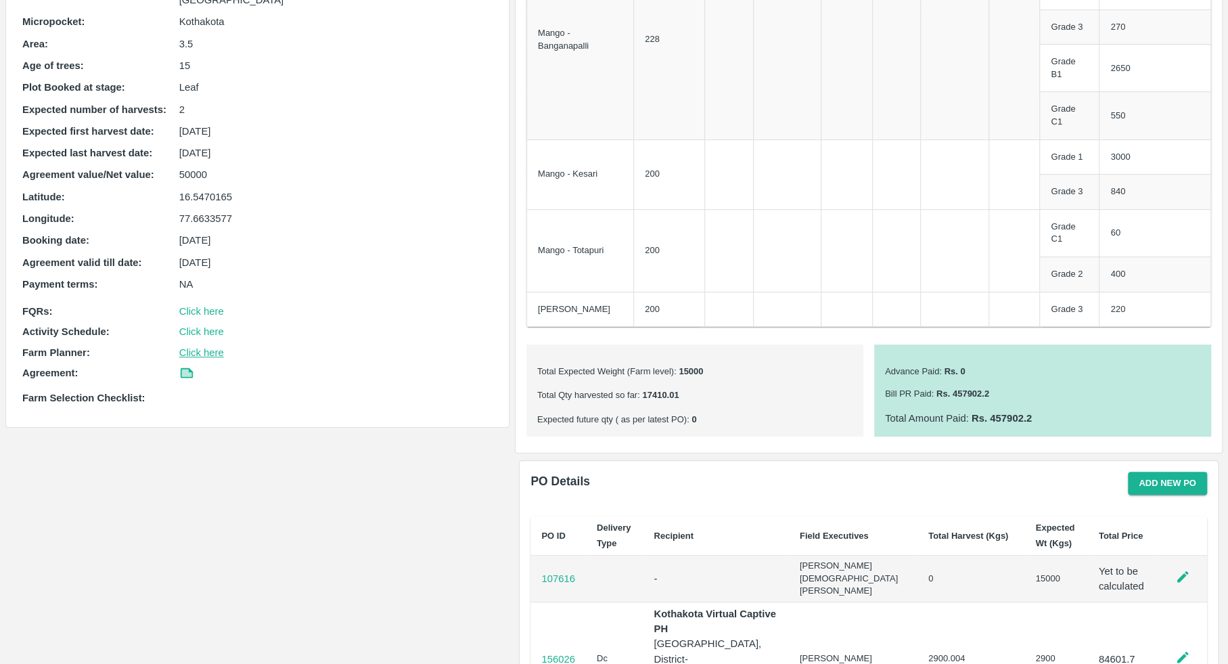
drag, startPoint x: 20, startPoint y: 295, endPoint x: 221, endPoint y: 337, distance: 205.2
click at [222, 338] on div "Captive Model : Advance Product Category : Mango Buyer : Velidi Gopinadh Farmer…" at bounding box center [257, 148] width 481 height 526
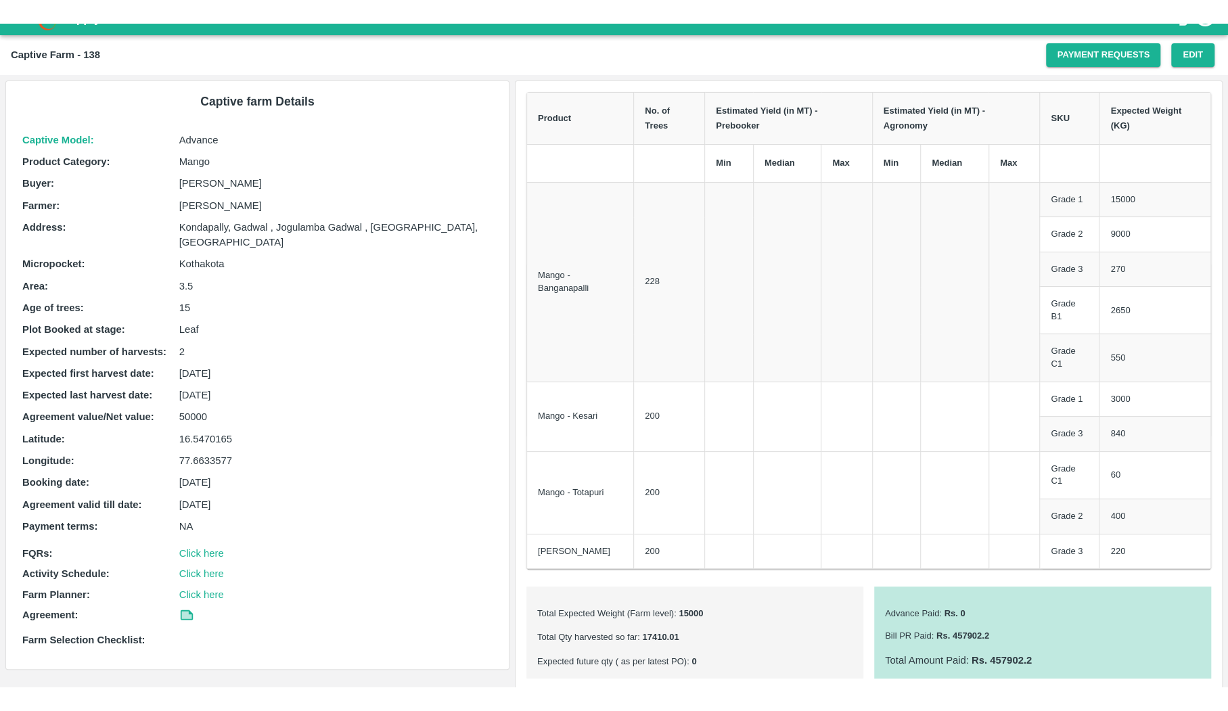
scroll to position [160, 0]
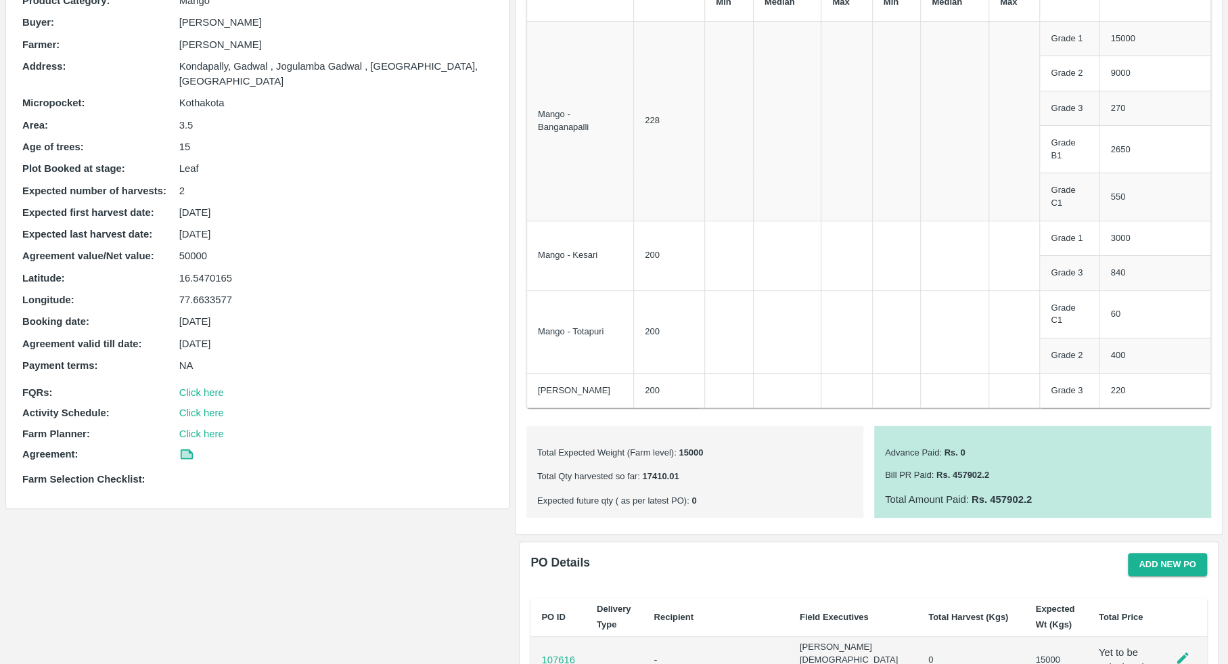
click at [317, 405] on div "Captive Model : Advance Product Category : Mango Buyer : Velidi Gopinadh Farmer…" at bounding box center [257, 229] width 481 height 526
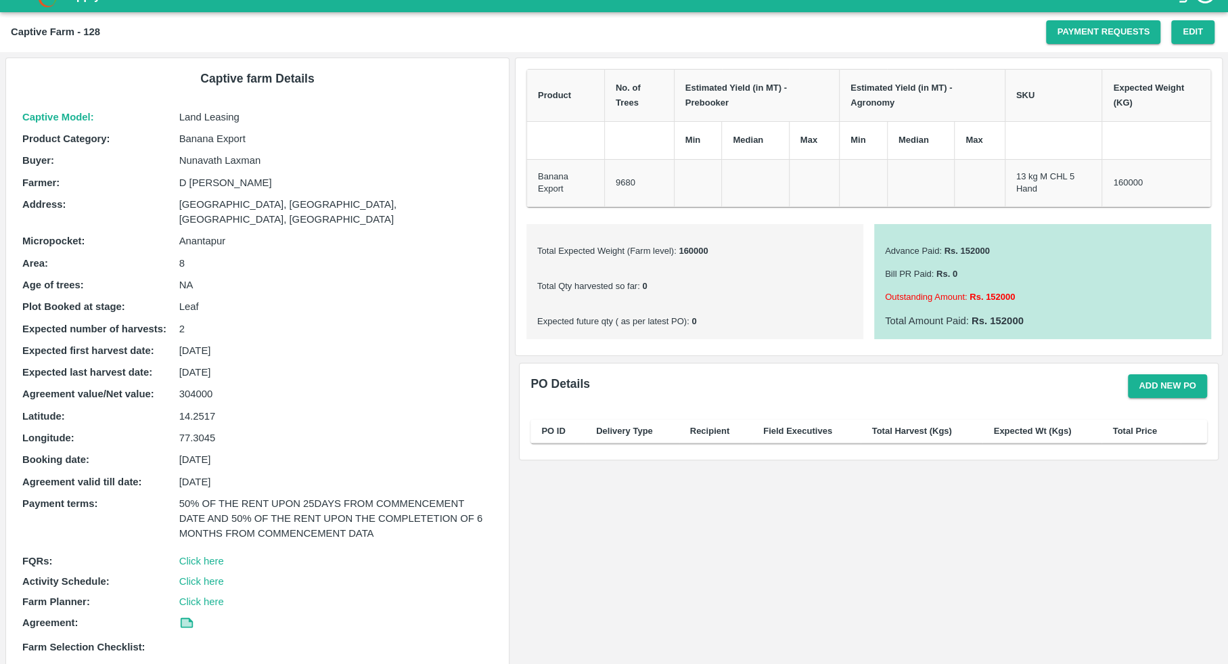
scroll to position [24, 0]
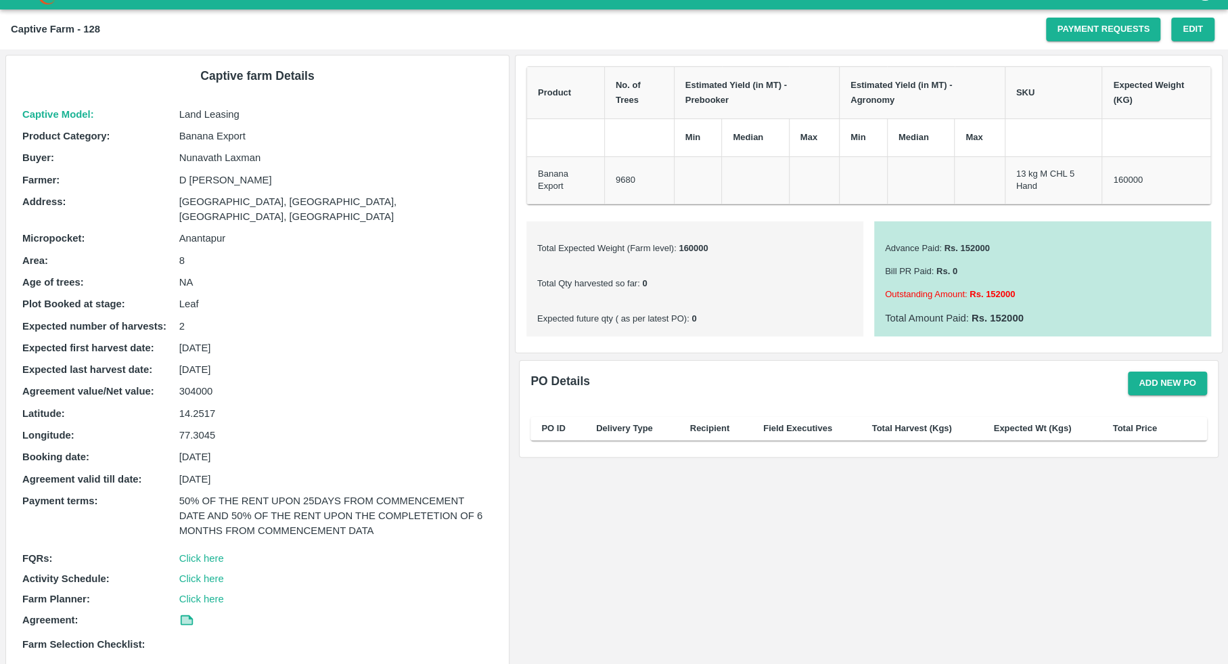
drag, startPoint x: 176, startPoint y: 110, endPoint x: 390, endPoint y: 168, distance: 221.7
click at [390, 169] on div "Captive Model : Land Leasing Product Category : Banana Export Buyer : [PERSON_N…" at bounding box center [257, 379] width 481 height 556
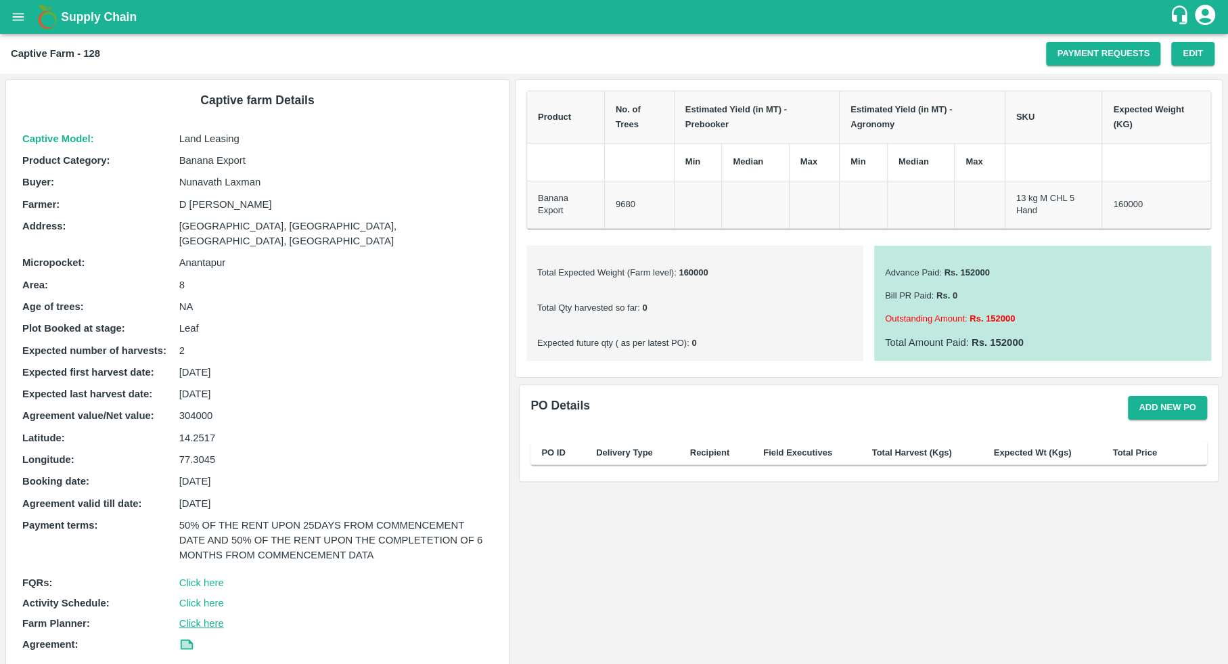
scroll to position [1, 0]
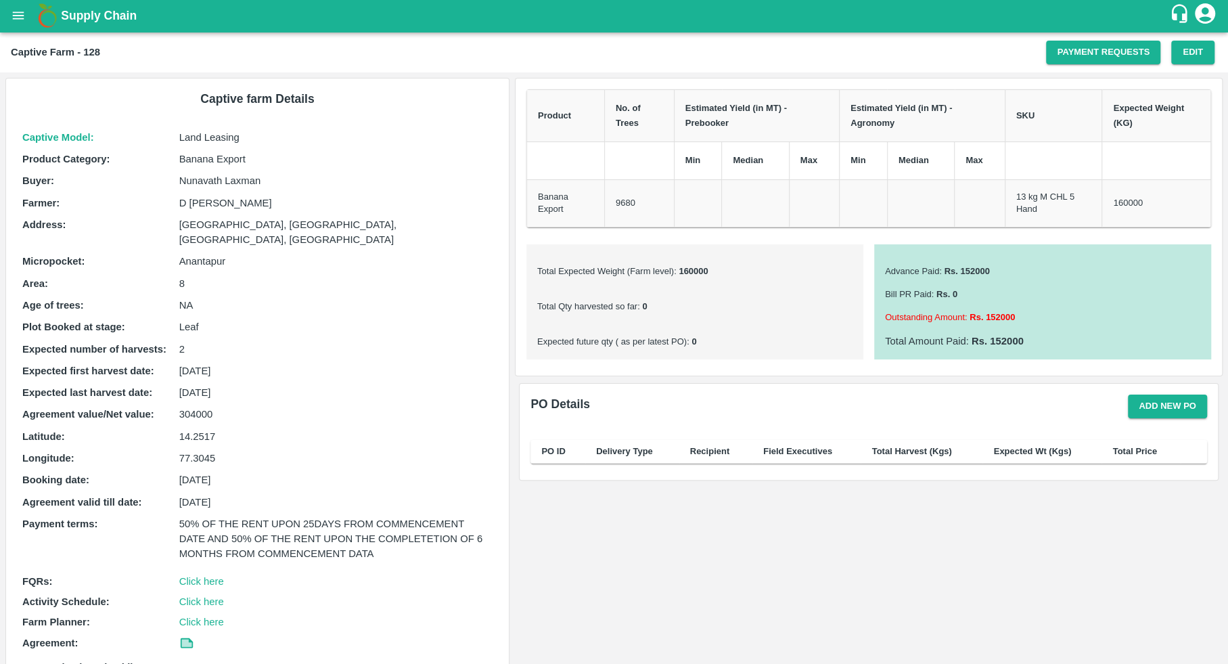
click at [297, 125] on div "Captive Model : Land Leasing Product Category : Banana Export Buyer : [PERSON_N…" at bounding box center [257, 402] width 481 height 556
drag, startPoint x: 187, startPoint y: 200, endPoint x: 368, endPoint y: 217, distance: 182.1
click at [368, 217] on div "Captive Model : Land Leasing Product Category : Banana Export Buyer : Nunavath …" at bounding box center [257, 402] width 481 height 556
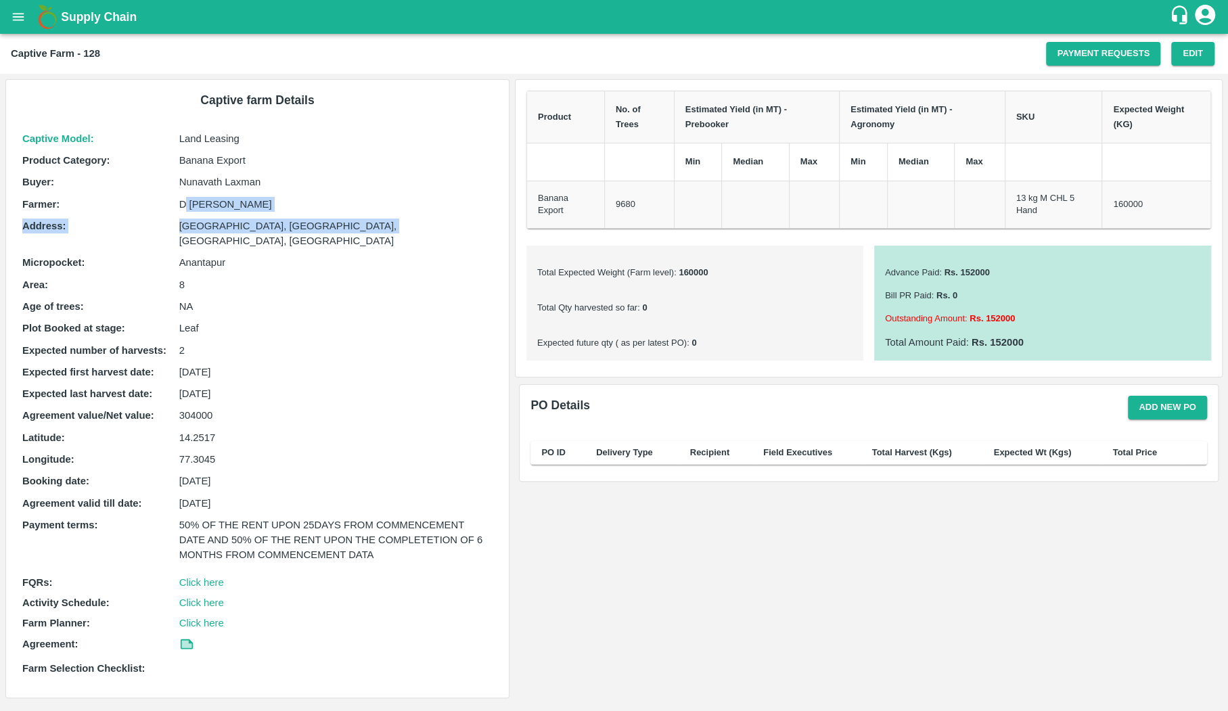
scroll to position [0, 0]
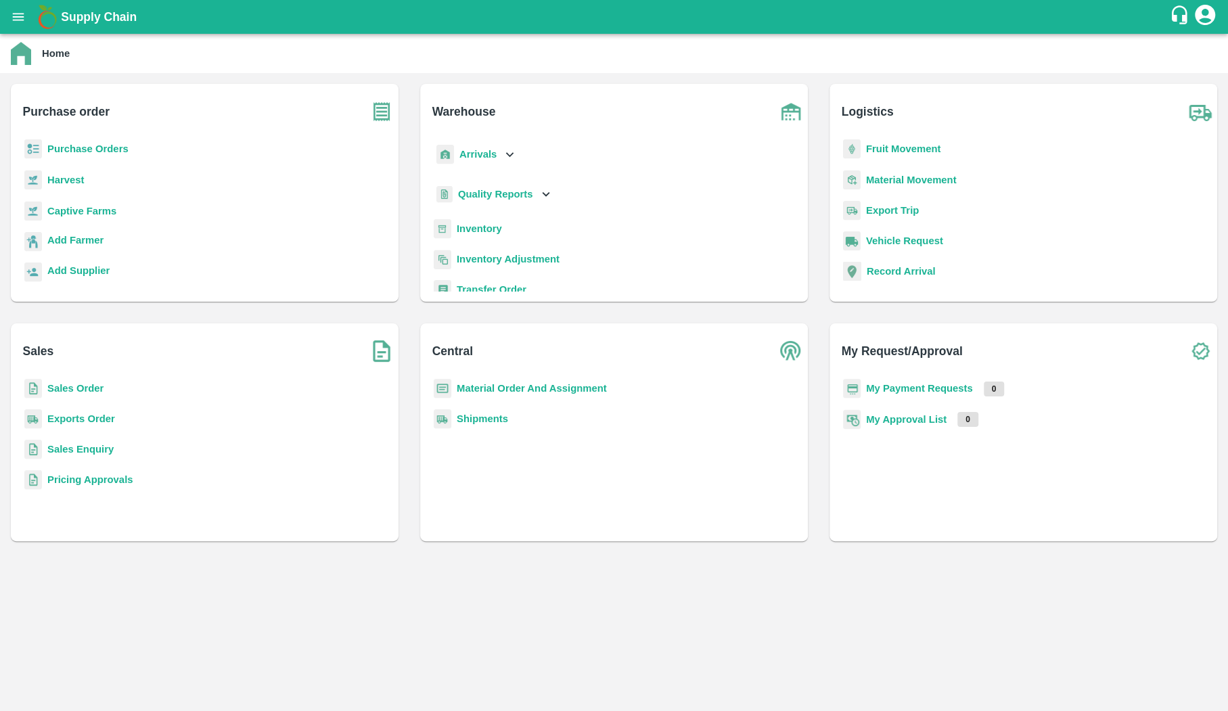
click at [93, 383] on b "Sales Order" at bounding box center [75, 388] width 56 height 11
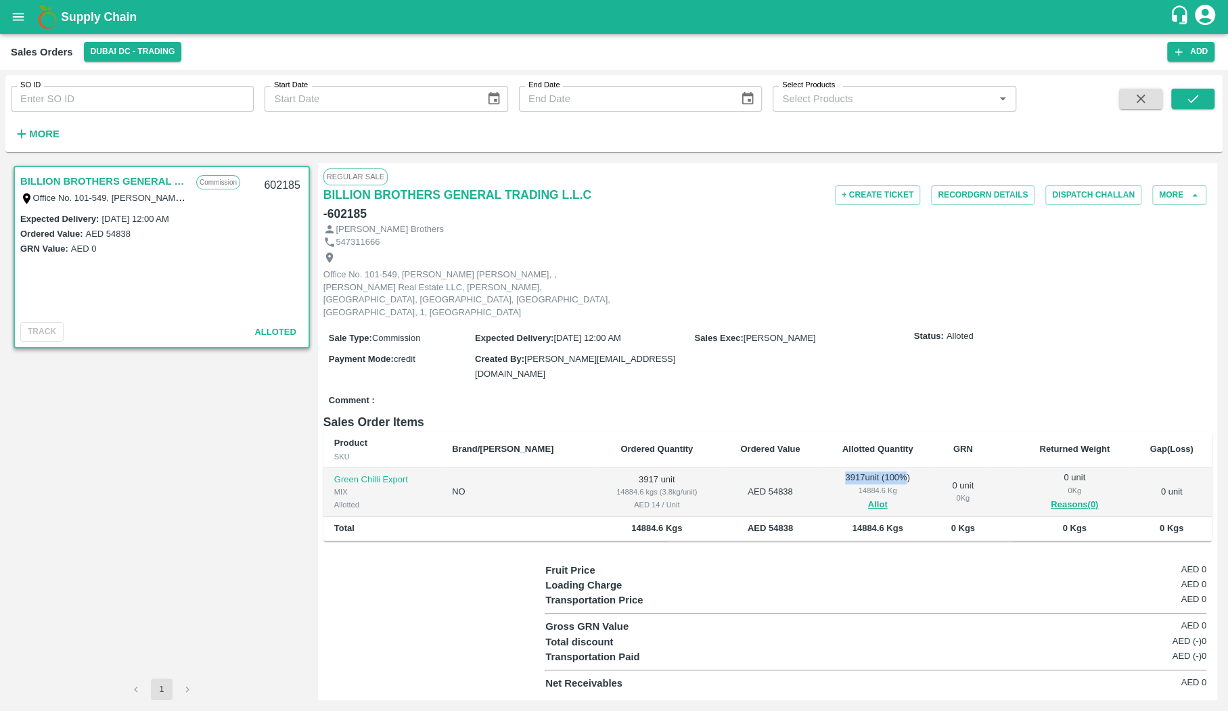
drag, startPoint x: 818, startPoint y: 432, endPoint x: 884, endPoint y: 432, distance: 66.3
click at [884, 471] on div "3917 unit ( 100 %) 14884.6 Kg Allot" at bounding box center [877, 491] width 93 height 41
click at [432, 192] on h6 "BILLION BROTHERS GENERAL TRADING L.L.C" at bounding box center [457, 194] width 268 height 19
click at [185, 55] on div "Sales Orders Dubai DC - Trading" at bounding box center [589, 52] width 1156 height 20
click at [168, 55] on button "Dubai DC - Trading" at bounding box center [133, 52] width 98 height 20
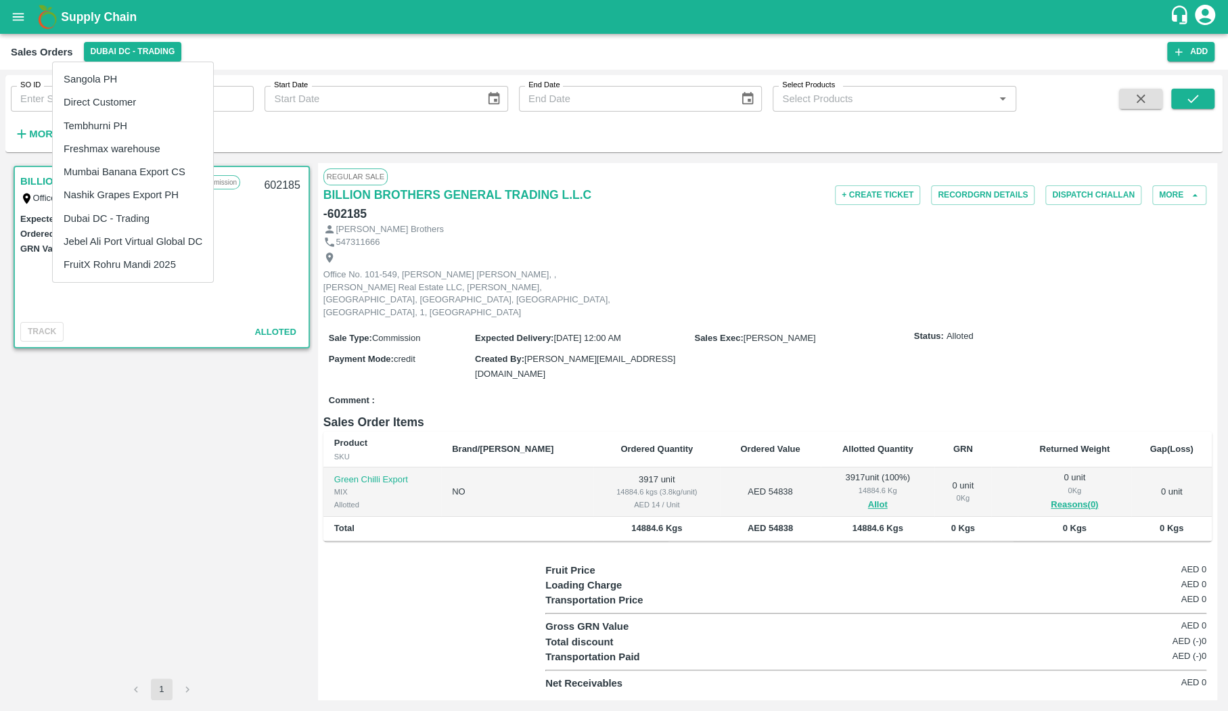
click at [243, 44] on div at bounding box center [614, 355] width 1228 height 711
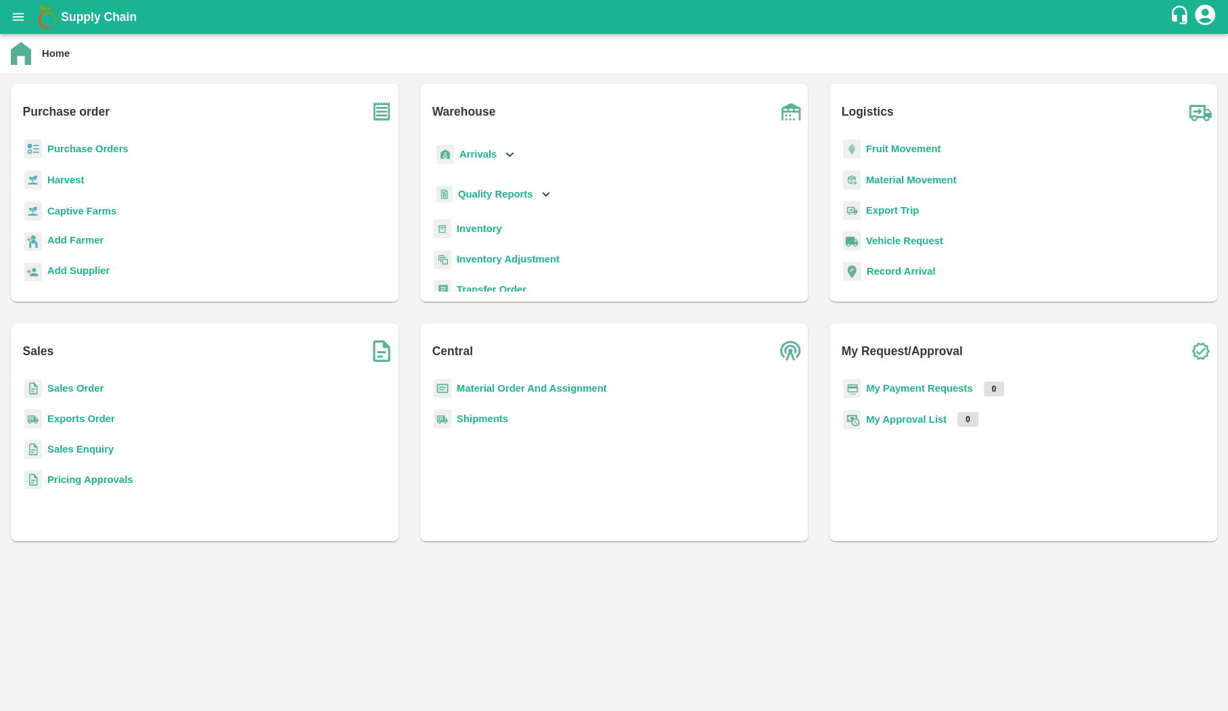
click at [91, 390] on b "Sales Order" at bounding box center [75, 388] width 56 height 11
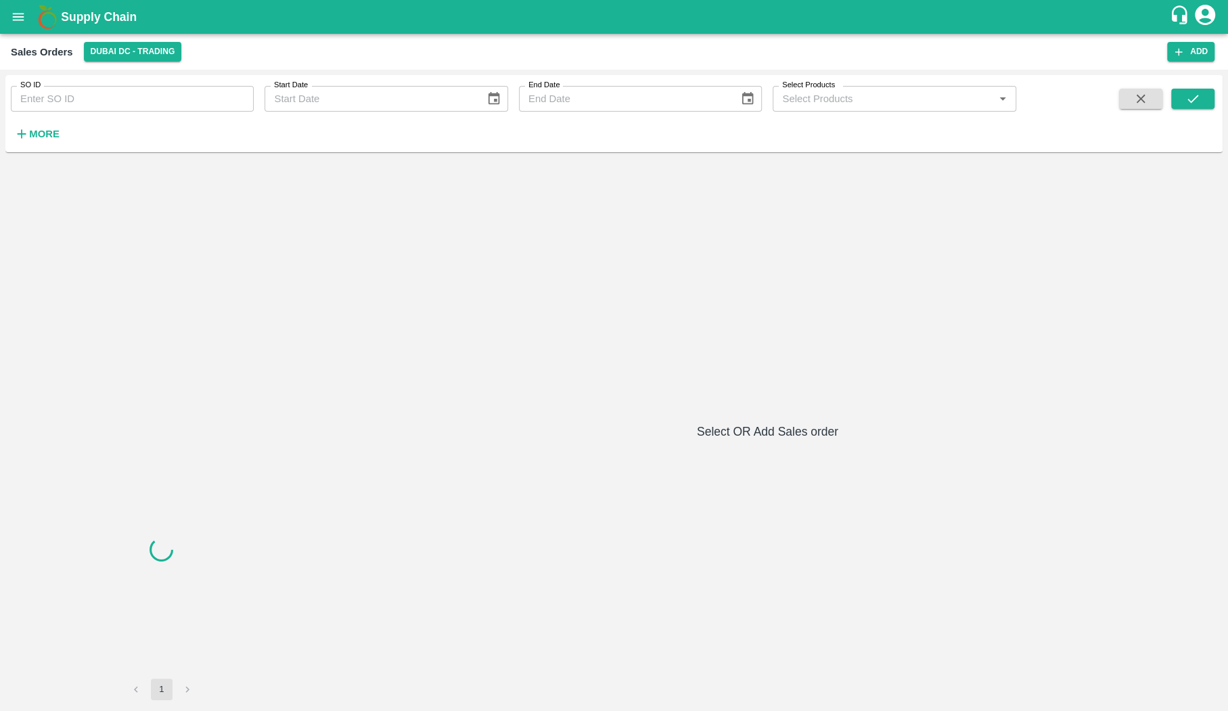
click at [110, 99] on input "SO ID" at bounding box center [132, 99] width 243 height 26
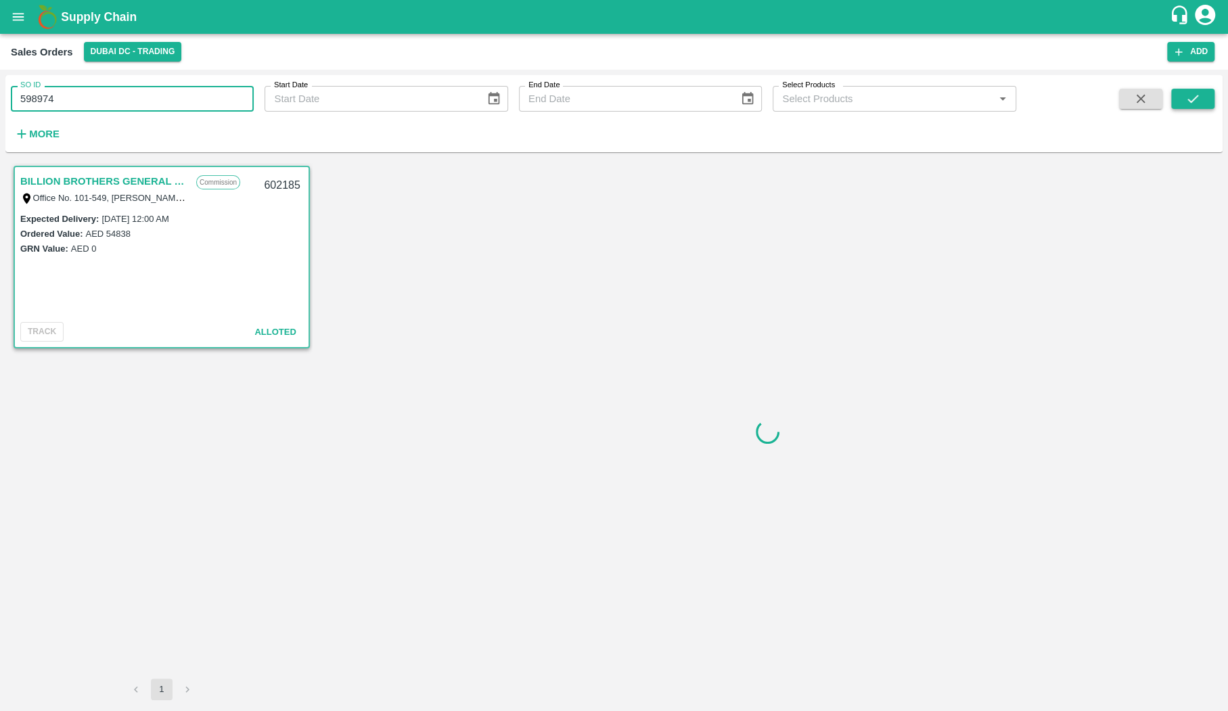
type input "598974"
click at [1207, 91] on button "submit" at bounding box center [1192, 99] width 43 height 20
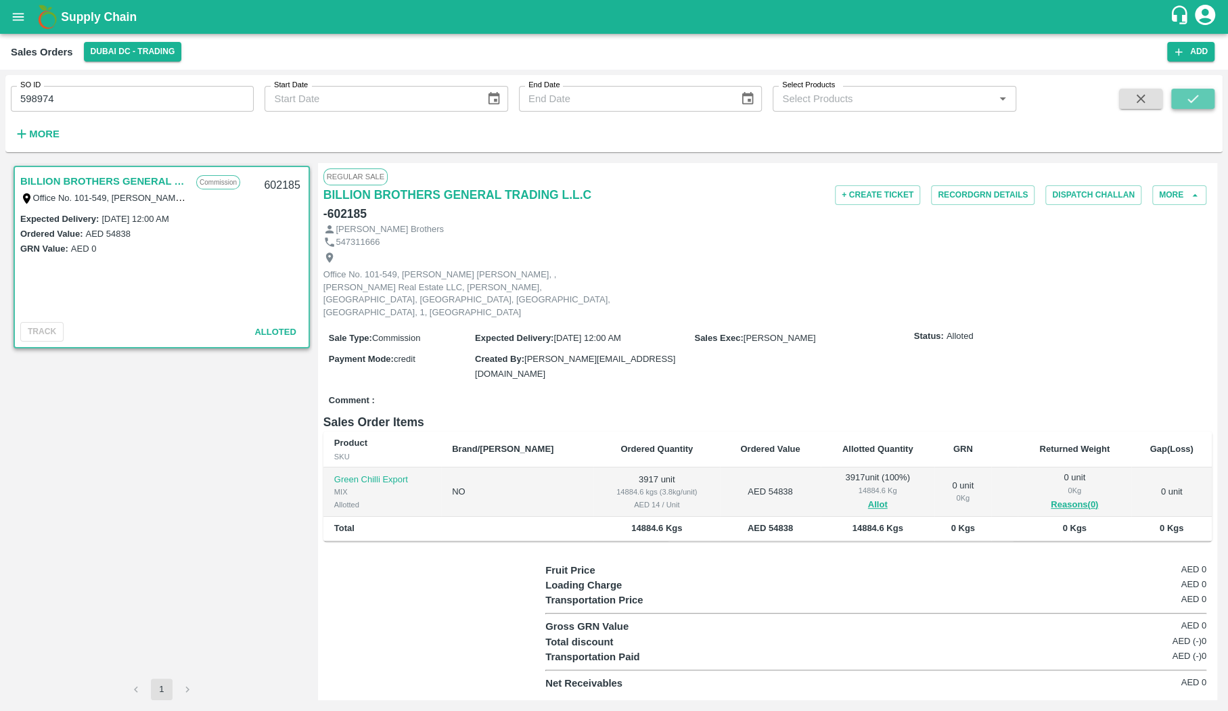
click at [1188, 95] on icon "submit" at bounding box center [1192, 98] width 15 height 15
click at [199, 114] on div "SO ID SO ID Start Date Start Date End Date End Date Select Products Select Prod…" at bounding box center [508, 110] width 1016 height 70
click at [199, 105] on input "SO ID" at bounding box center [132, 99] width 243 height 26
paste input "598974"
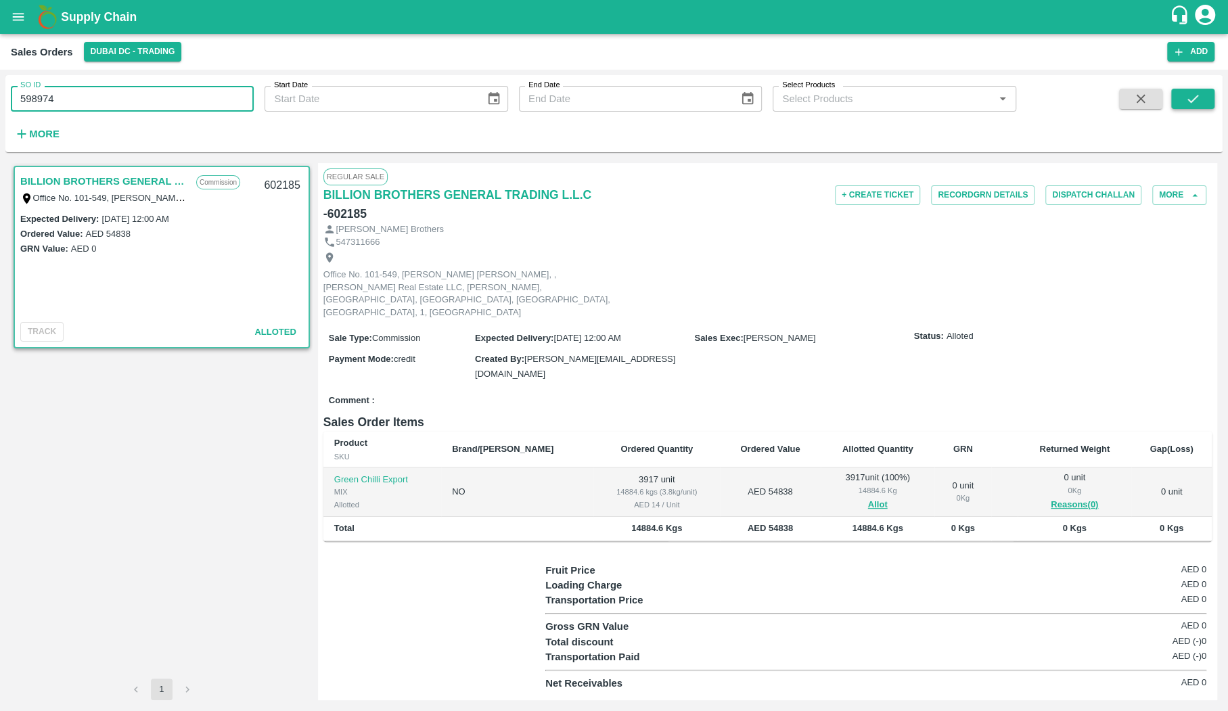
type input "598974"
click at [1185, 97] on icon "submit" at bounding box center [1192, 98] width 15 height 15
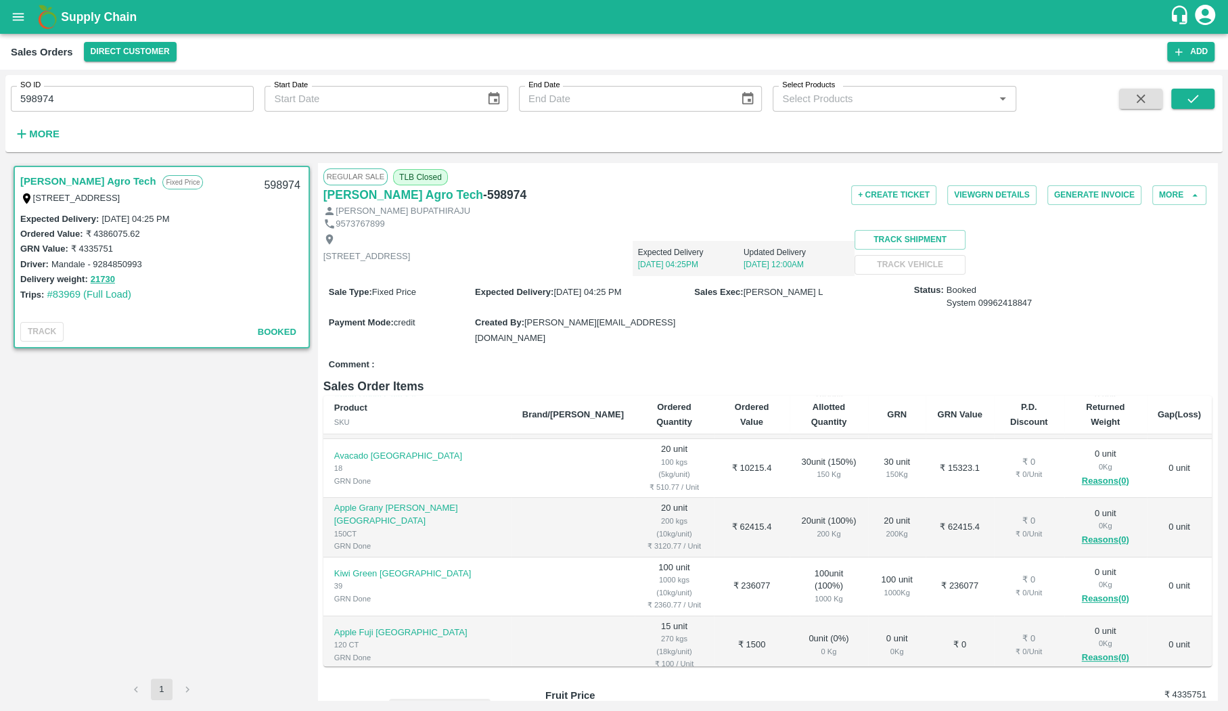
click at [13, 20] on icon "open drawer" at bounding box center [18, 16] width 11 height 7
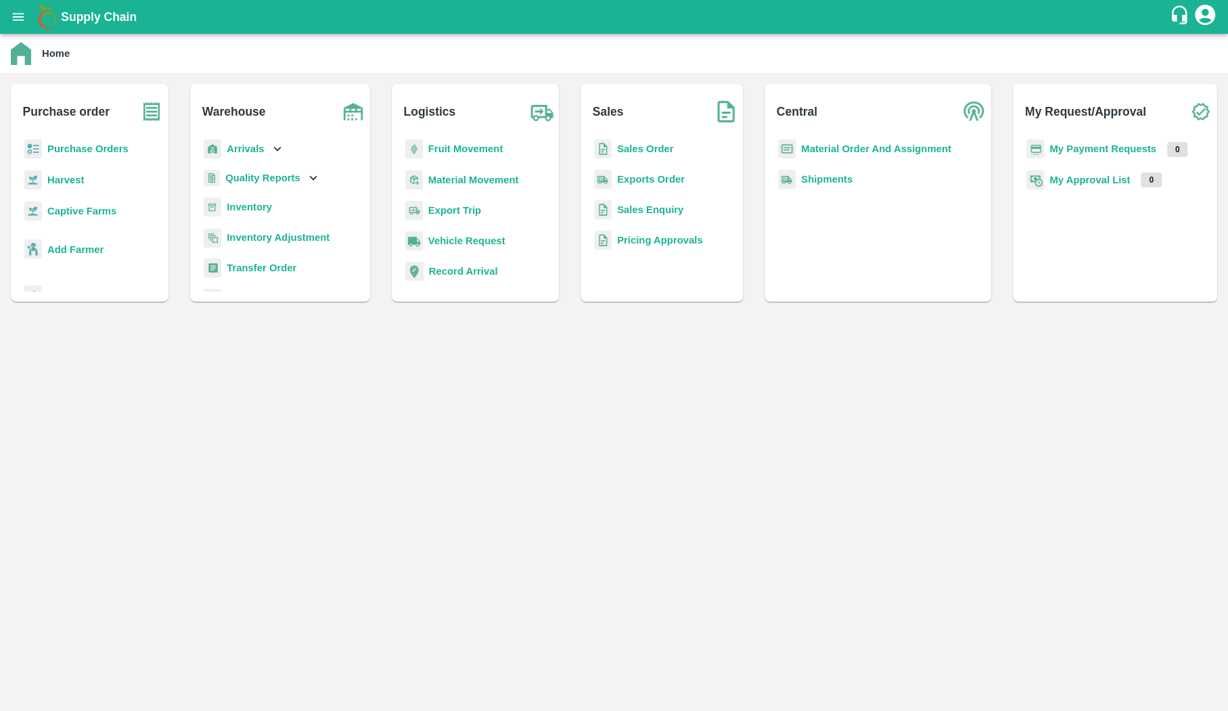
scroll to position [5, 0]
click at [296, 269] on b "Transfer Order" at bounding box center [262, 263] width 70 height 11
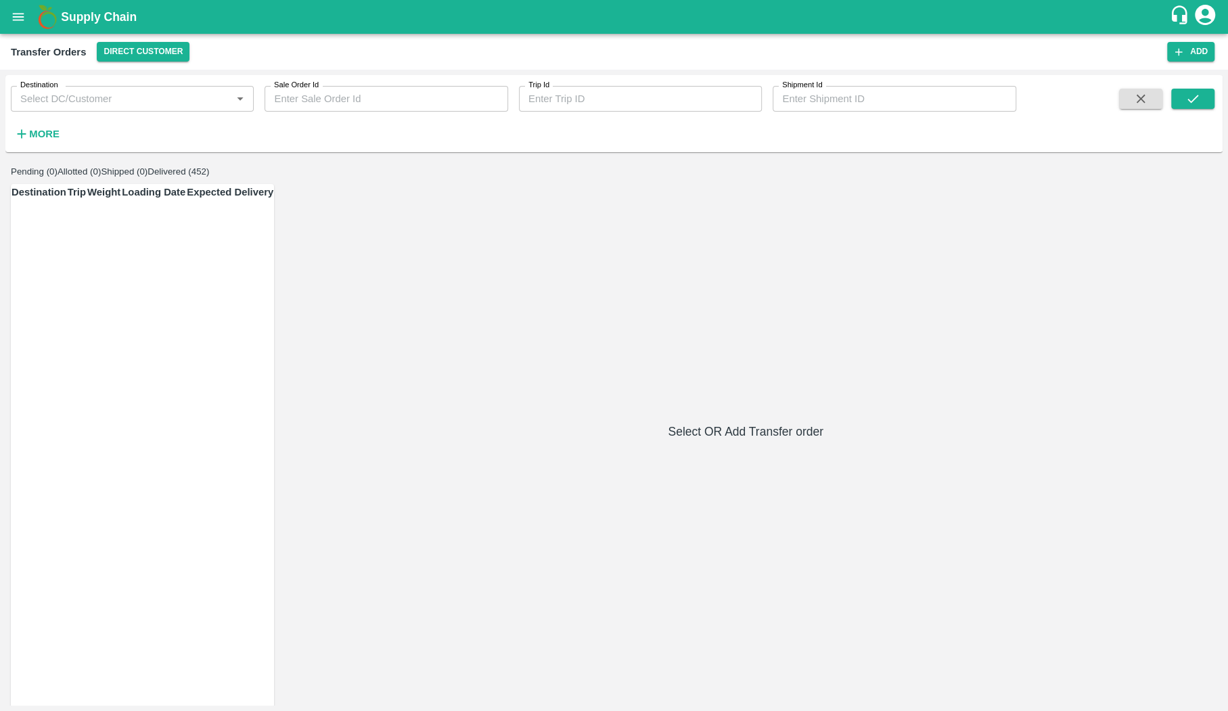
click at [183, 95] on input "Destination" at bounding box center [121, 99] width 212 height 18
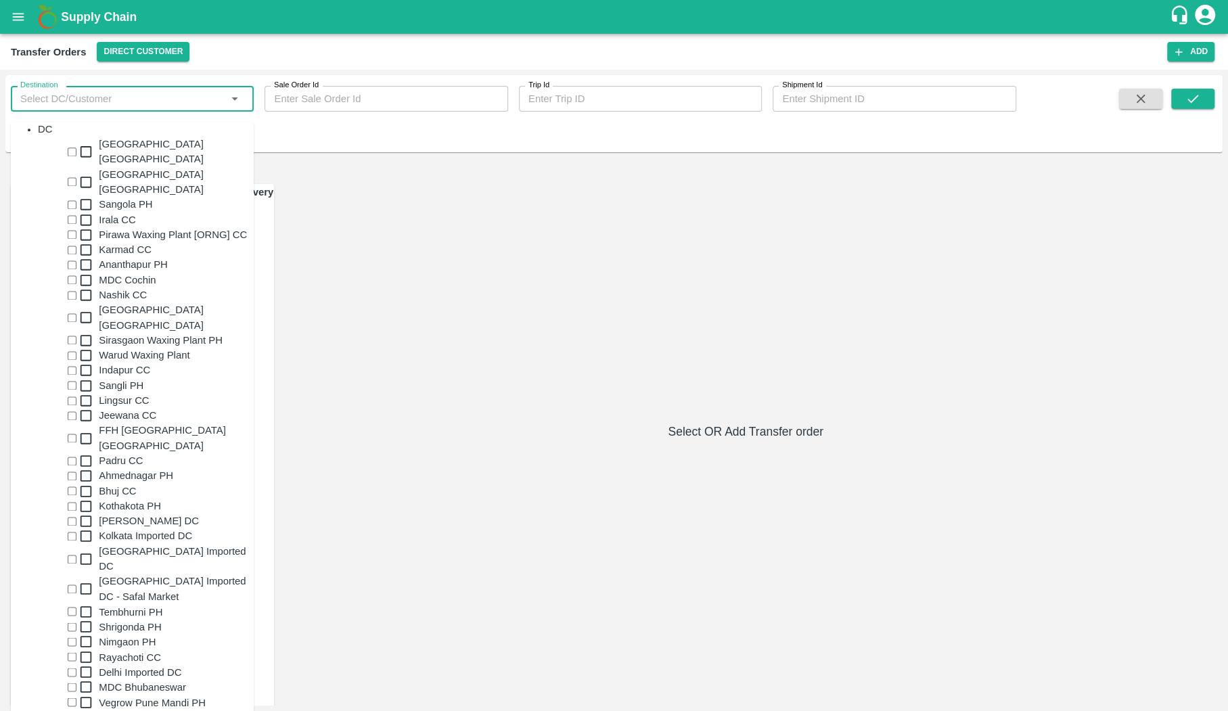
click at [350, 158] on div "Pending (0) Allotted (0) Shipped (0) Delivered (452) Destination Trip Weight Lo…" at bounding box center [613, 432] width 1217 height 548
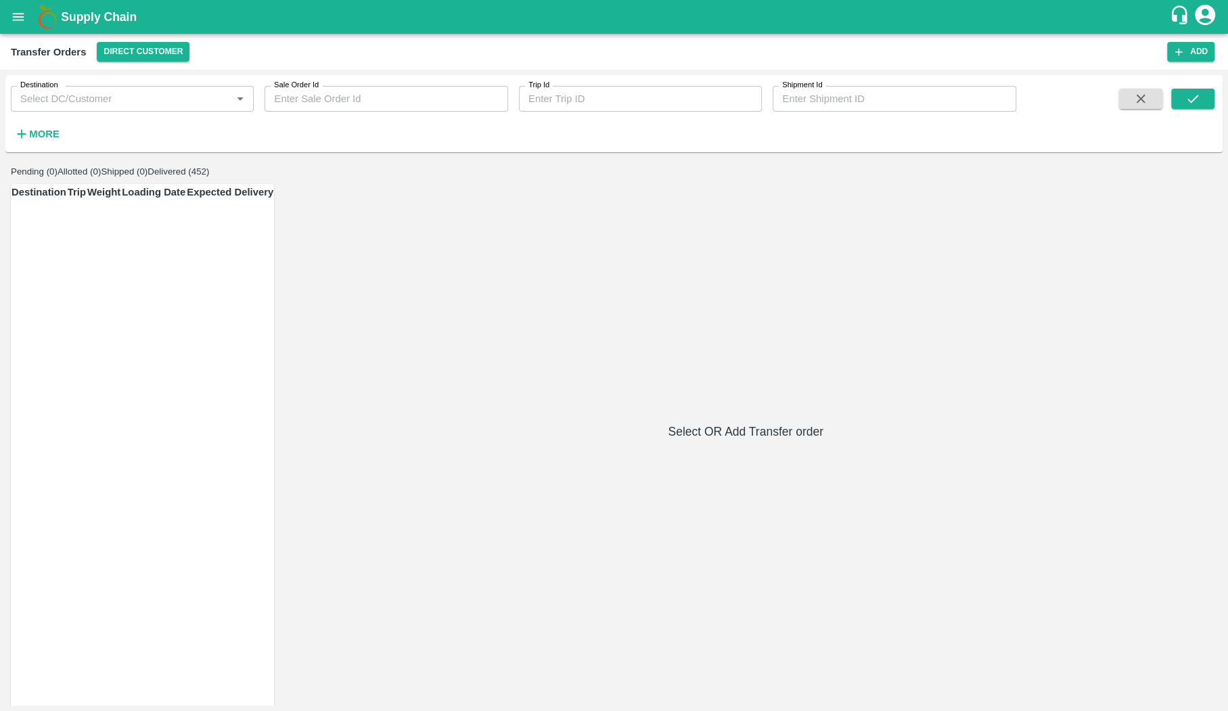
click at [27, 131] on icon "button" at bounding box center [21, 133] width 15 height 15
click at [387, 99] on input "Sale Order Id" at bounding box center [385, 99] width 243 height 26
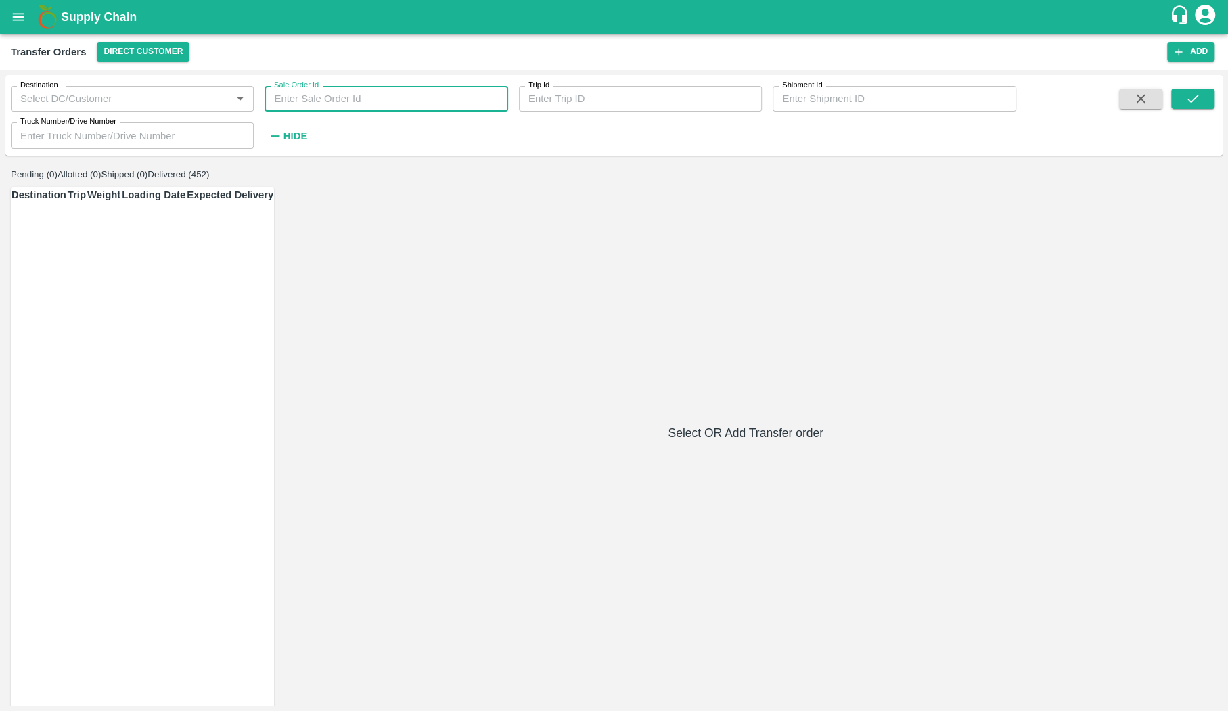
paste input "598974"
type input "598974"
click at [1181, 93] on button "submit" at bounding box center [1192, 99] width 43 height 20
click at [179, 60] on button "Direct Customer" at bounding box center [143, 52] width 93 height 20
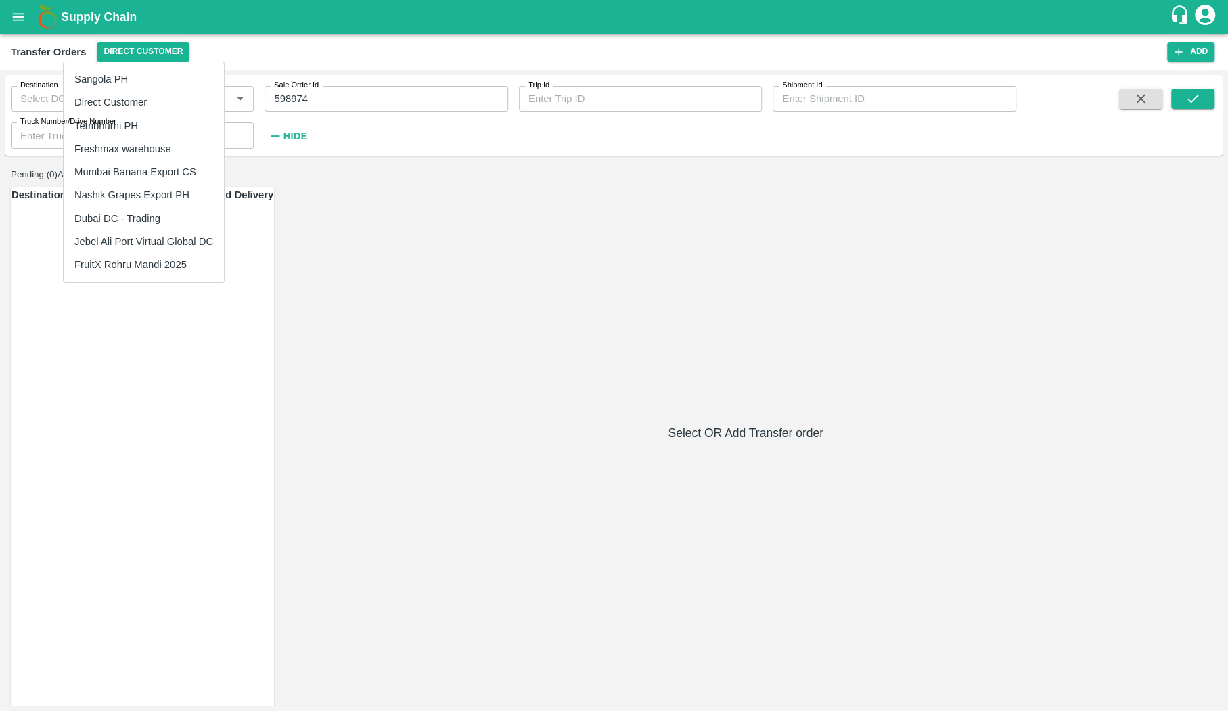
click at [329, 326] on div at bounding box center [614, 355] width 1228 height 711
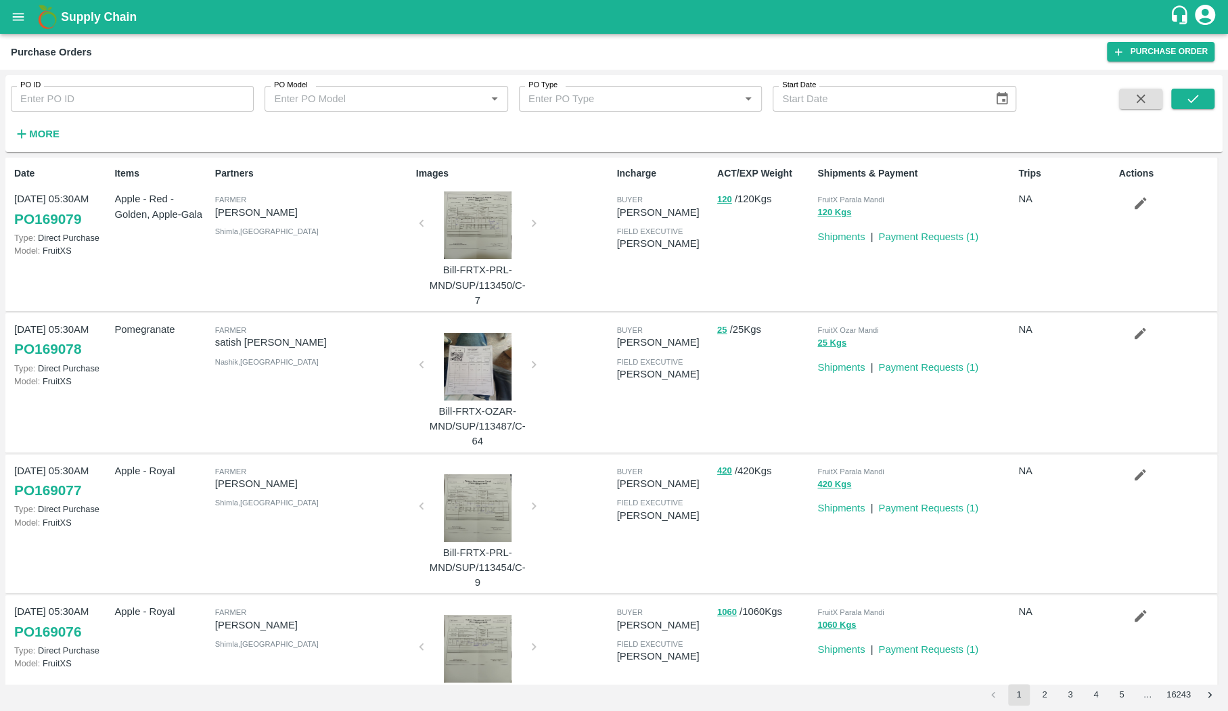
click at [55, 137] on strong "More" at bounding box center [44, 134] width 30 height 11
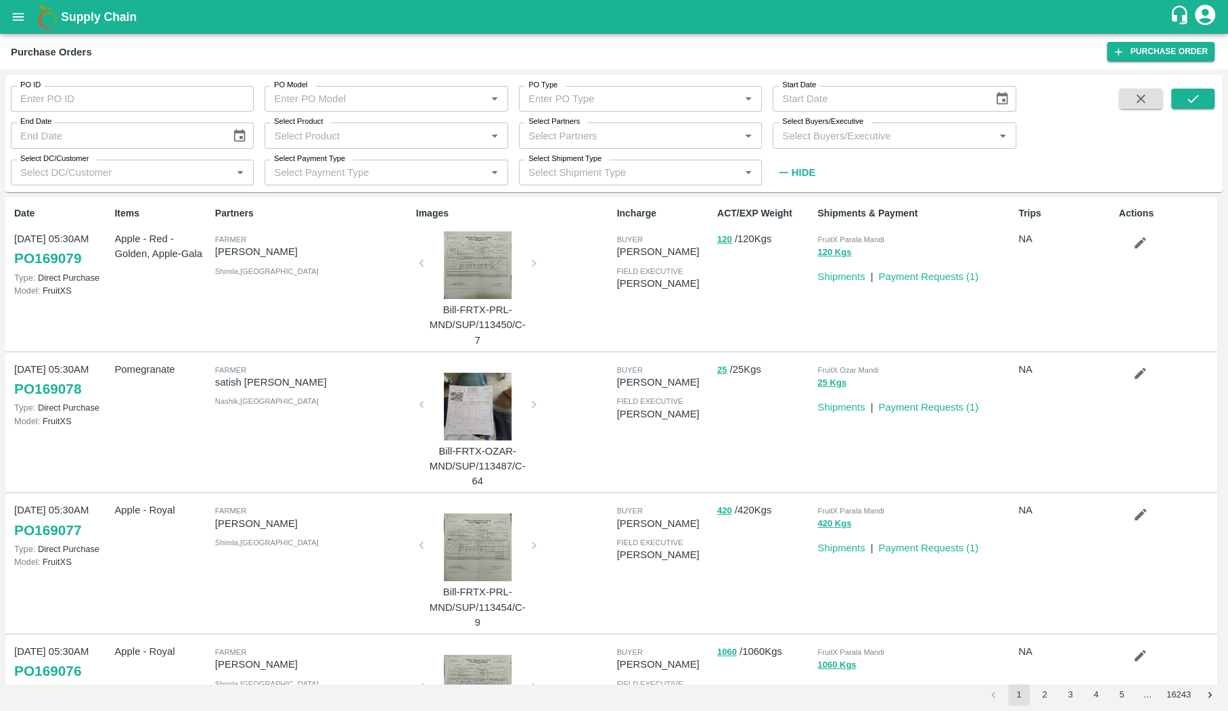
click at [685, 101] on input "PO Type" at bounding box center [629, 99] width 212 height 18
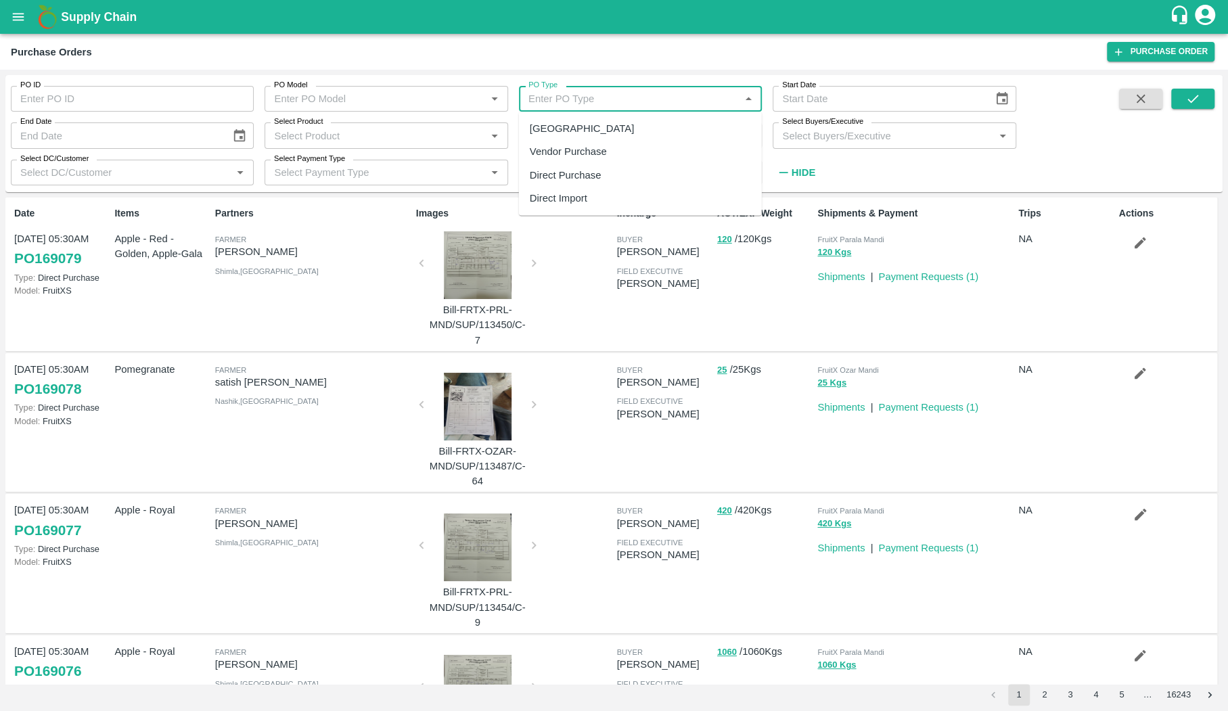
click at [443, 104] on input "PO Model" at bounding box center [375, 99] width 212 height 18
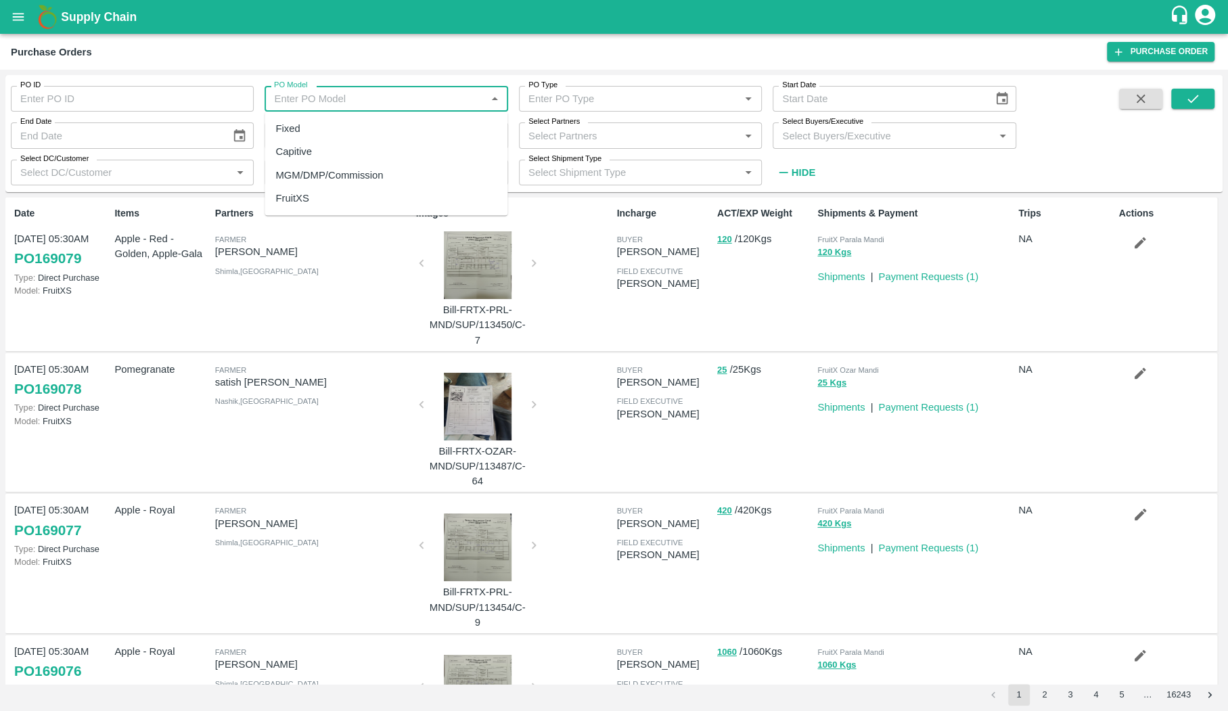
click at [427, 172] on div "MGM/DMP/Commission" at bounding box center [385, 175] width 243 height 23
type input "MGM/DMP/Commission"
click at [1195, 101] on icon "submit" at bounding box center [1192, 98] width 15 height 15
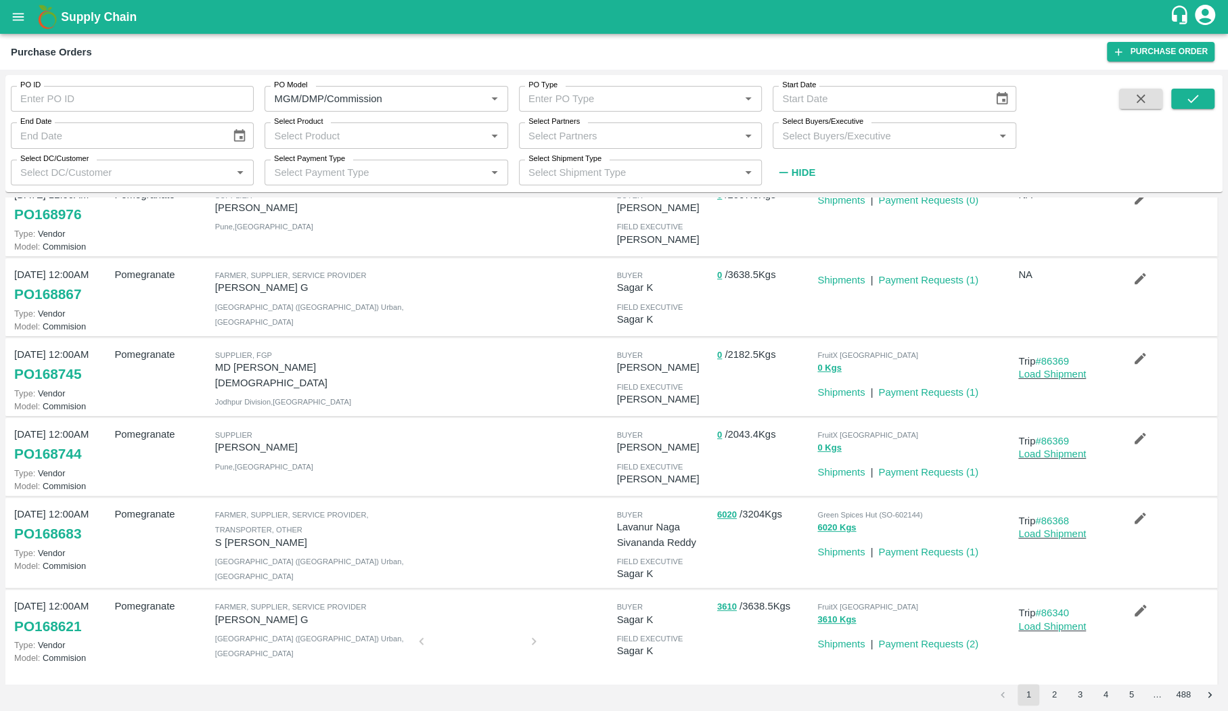
scroll to position [441, 0]
